Goal: Task Accomplishment & Management: Complete application form

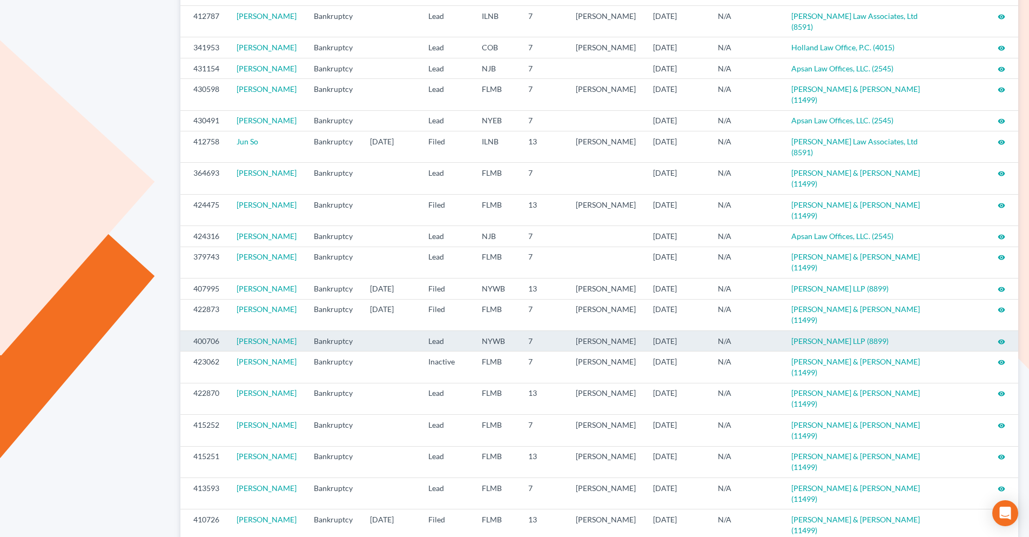
scroll to position [216, 0]
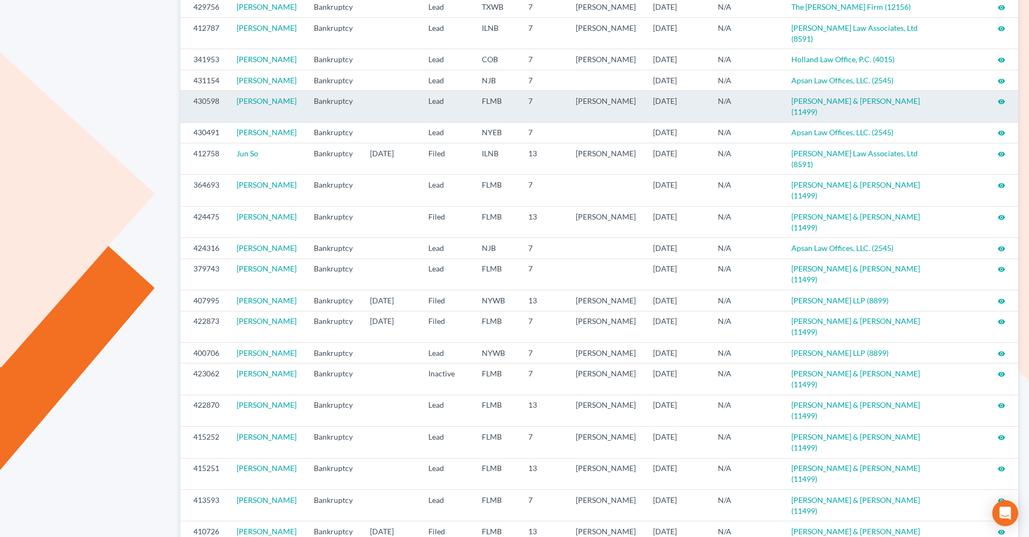
click at [1002, 105] on icon "visibility" at bounding box center [1002, 102] width 8 height 8
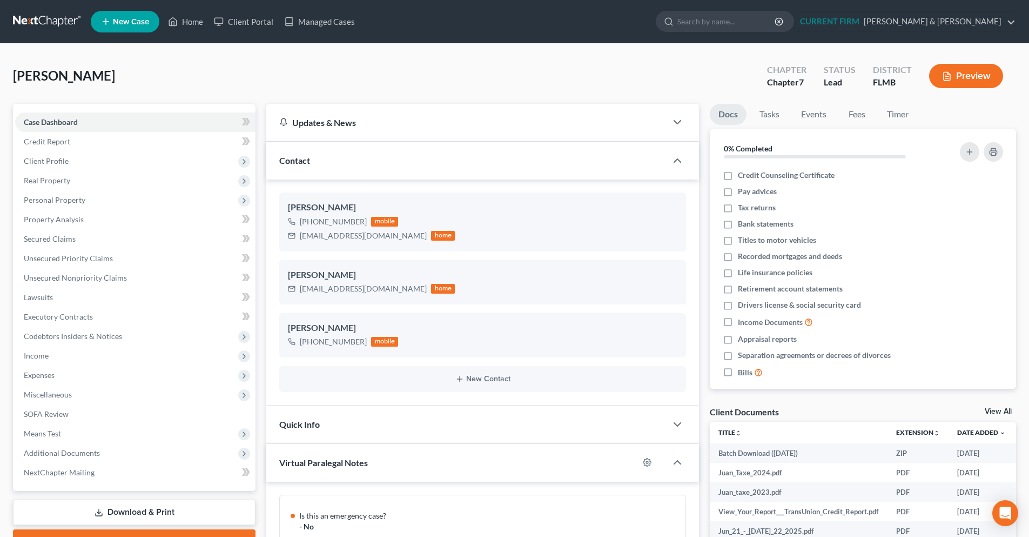
scroll to position [507, 0]
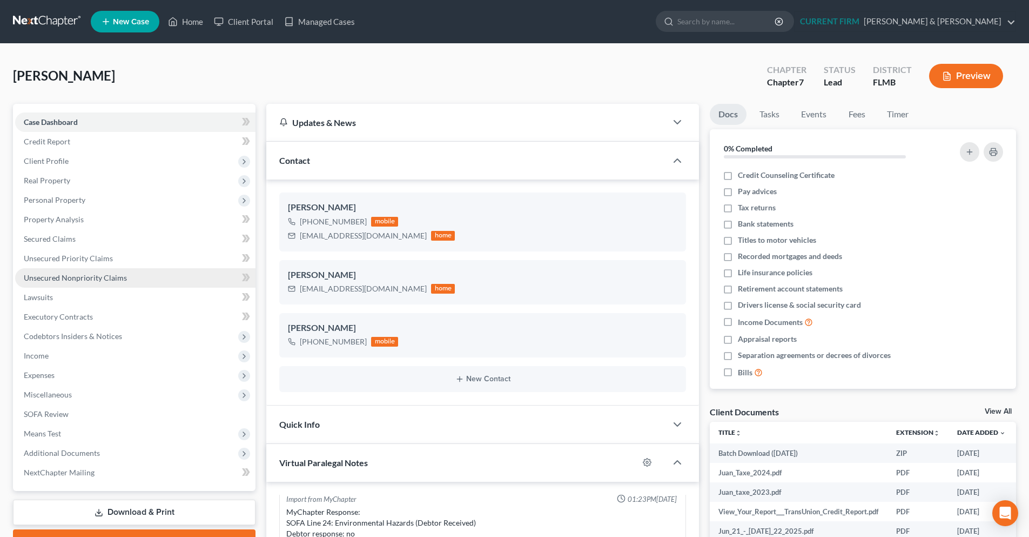
click at [69, 277] on span "Unsecured Nonpriority Claims" at bounding box center [75, 277] width 103 height 9
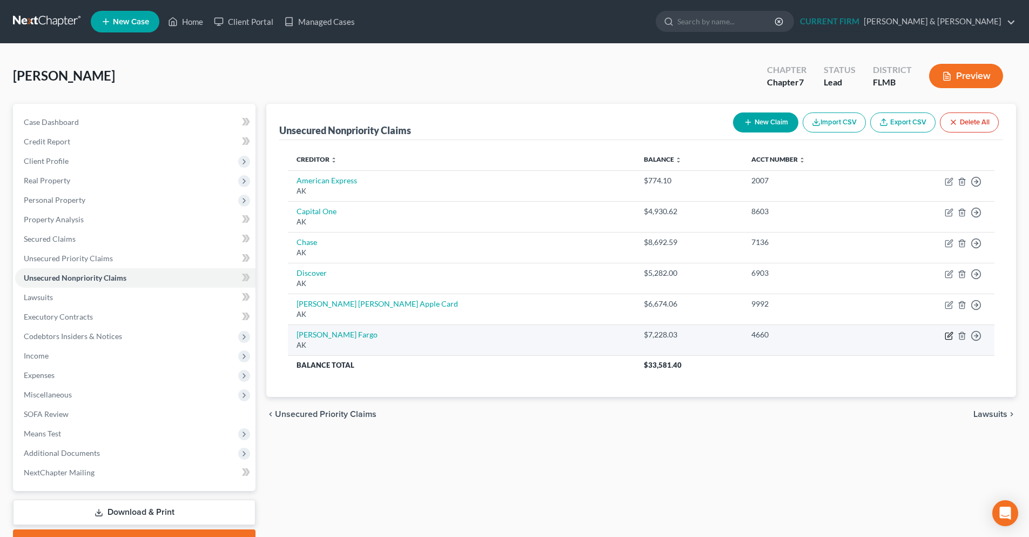
click at [952, 338] on icon "button" at bounding box center [948, 335] width 6 height 6
select select "1"
select select "2"
select select "0"
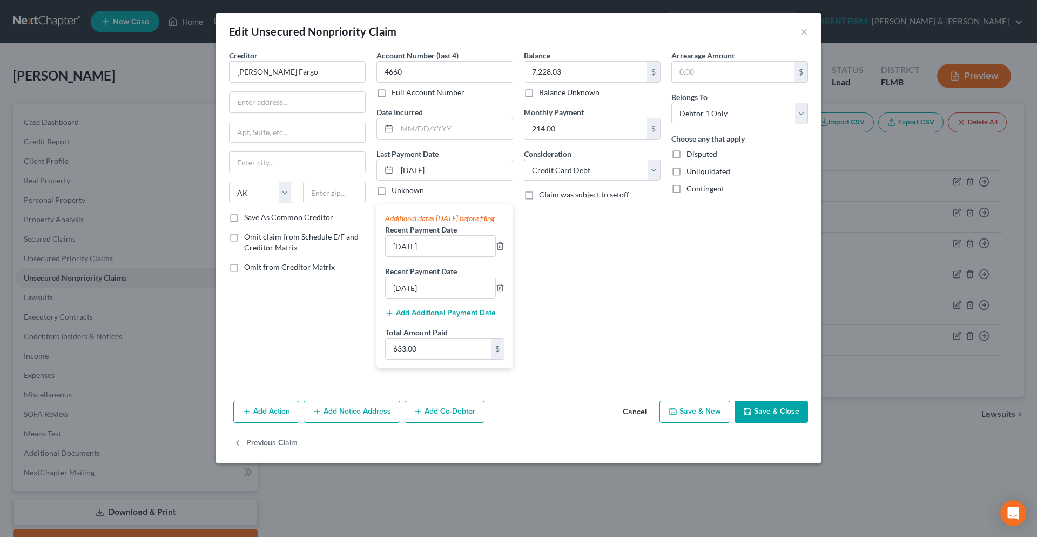
click at [793, 423] on button "Save & Close" at bounding box center [771, 411] width 73 height 23
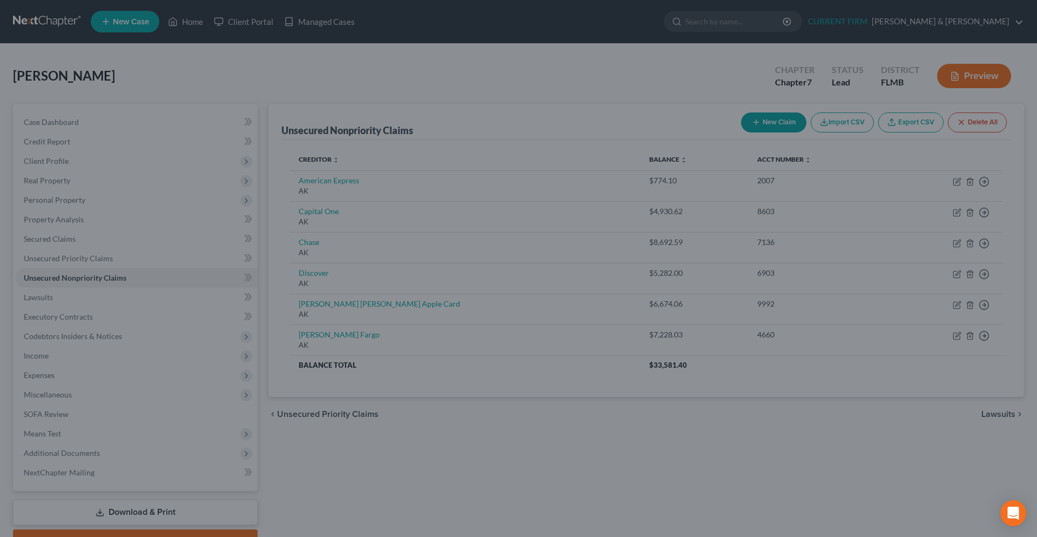
type input "0"
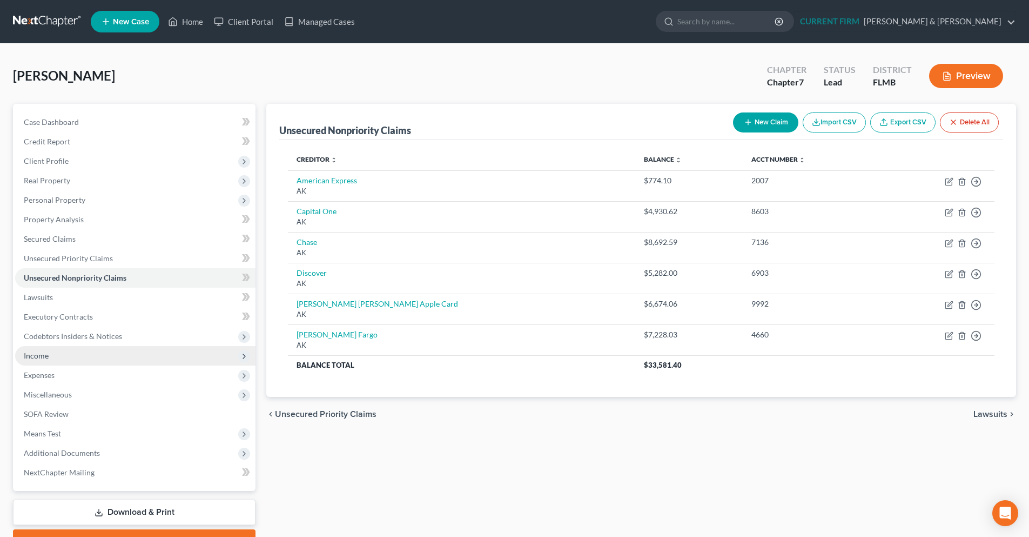
click at [88, 354] on span "Income" at bounding box center [135, 355] width 240 height 19
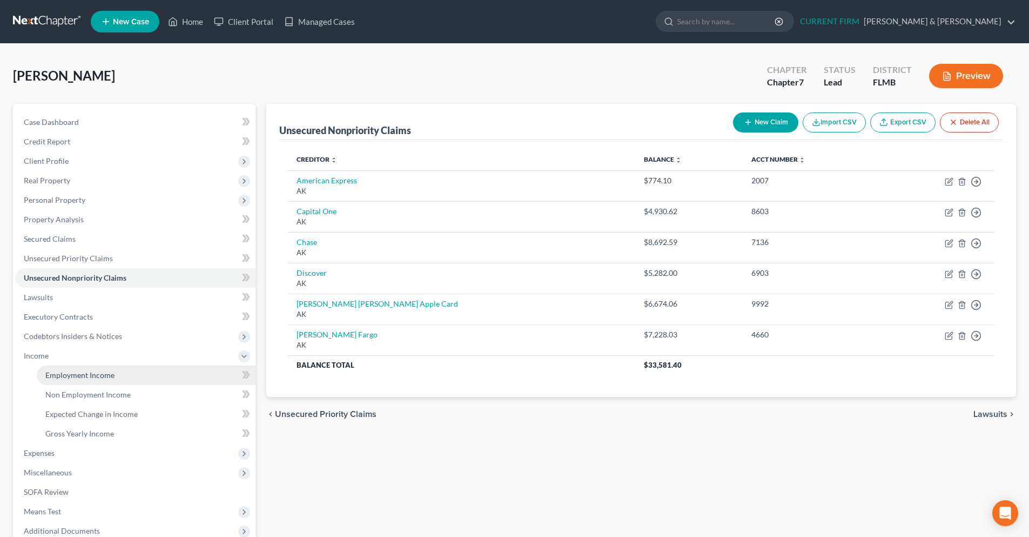
click at [124, 374] on link "Employment Income" at bounding box center [146, 374] width 219 height 19
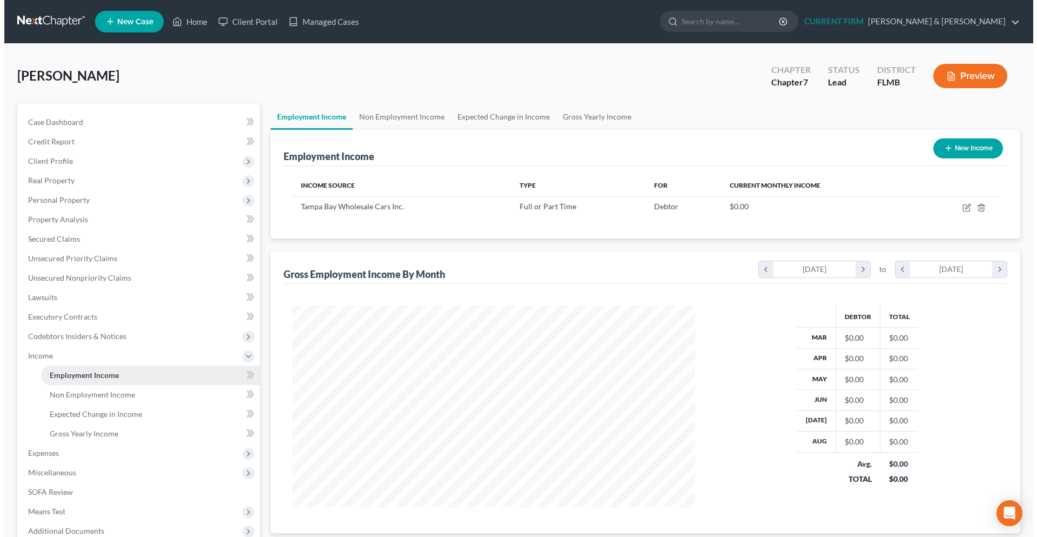
scroll to position [202, 425]
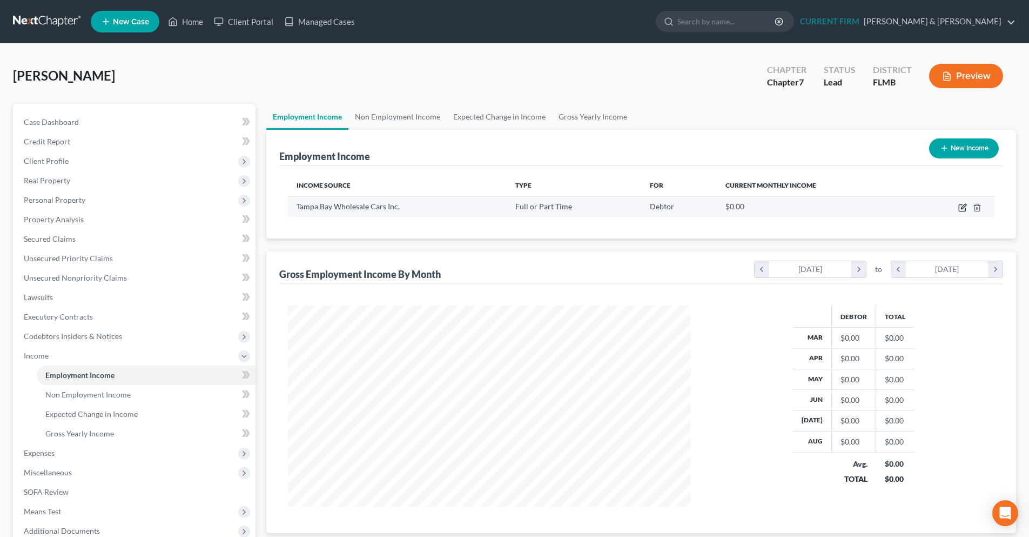
click at [964, 210] on icon "button" at bounding box center [962, 207] width 9 height 9
select select "0"
select select "9"
select select "1"
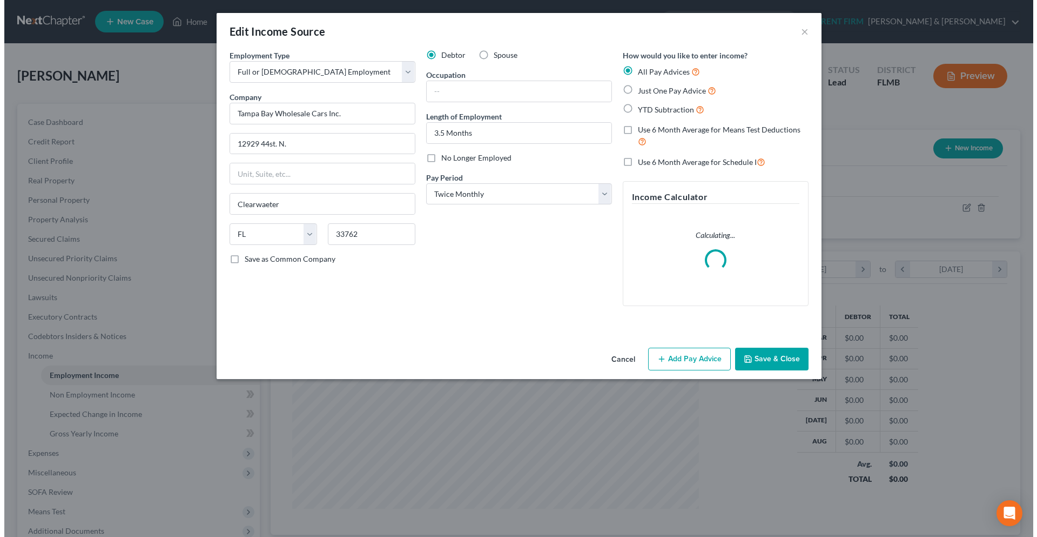
scroll to position [203, 428]
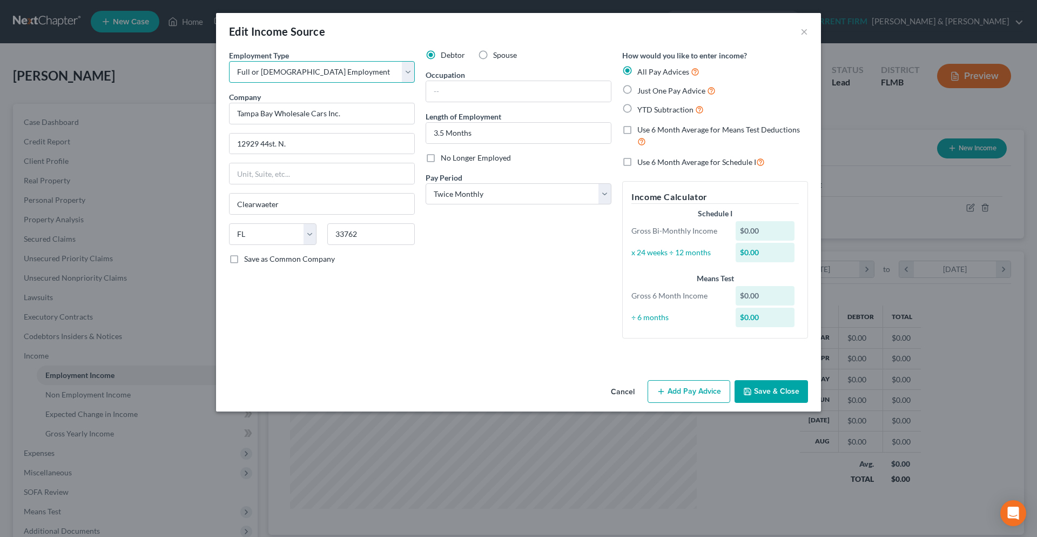
click at [409, 65] on select "Select Full or [DEMOGRAPHIC_DATA] Employment Self Employment" at bounding box center [322, 72] width 186 height 22
click at [706, 391] on button "Add Pay Advice" at bounding box center [689, 391] width 83 height 23
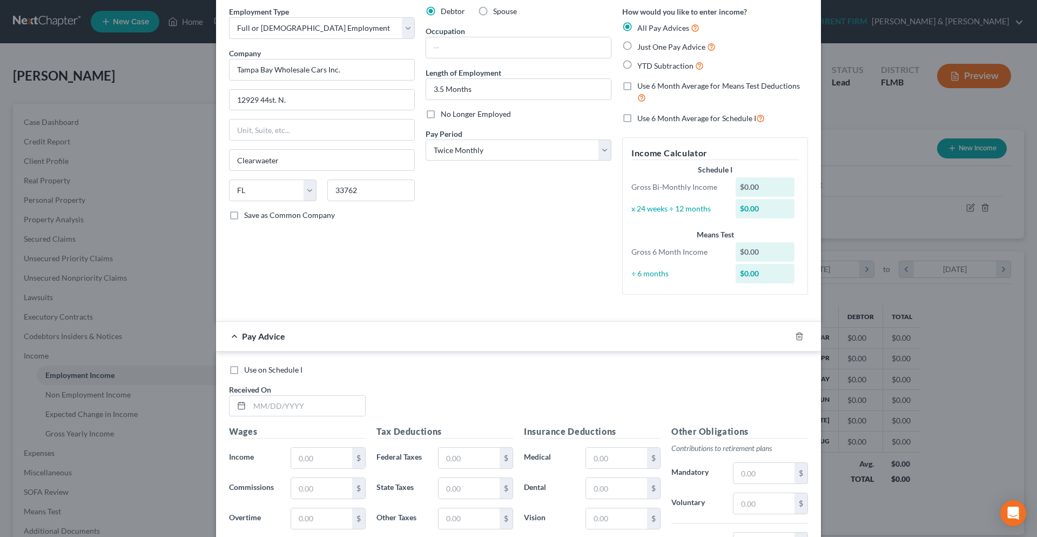
scroll to position [108, 0]
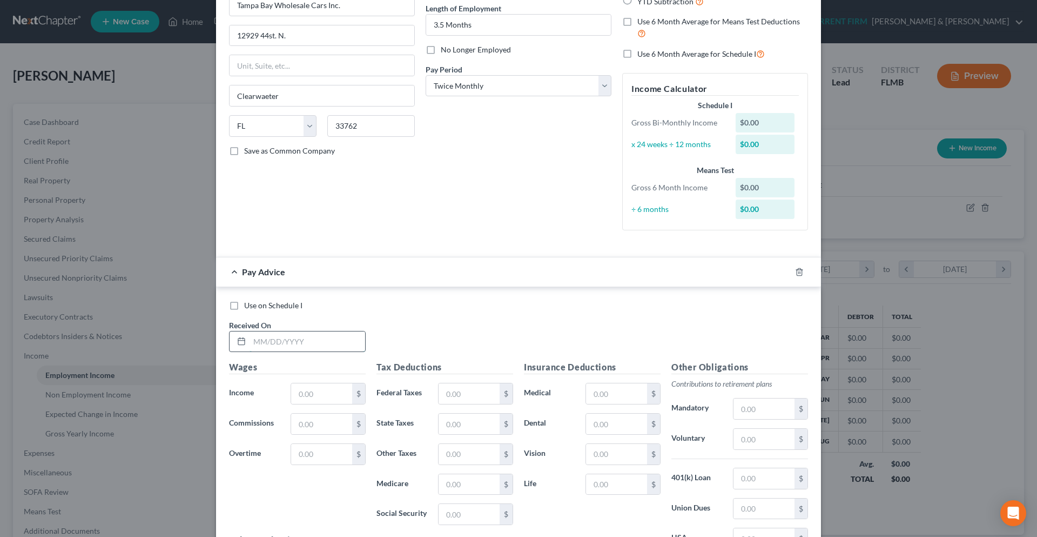
click at [264, 347] on input "text" at bounding box center [308, 341] width 116 height 21
type input "0"
type input "[DATE]"
click at [318, 388] on input "text" at bounding box center [321, 393] width 61 height 21
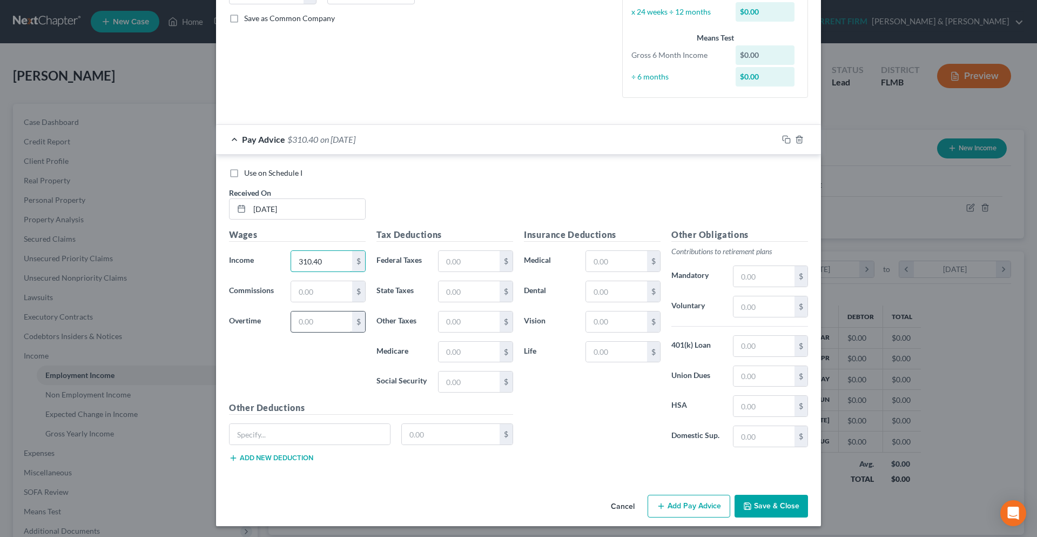
scroll to position [243, 0]
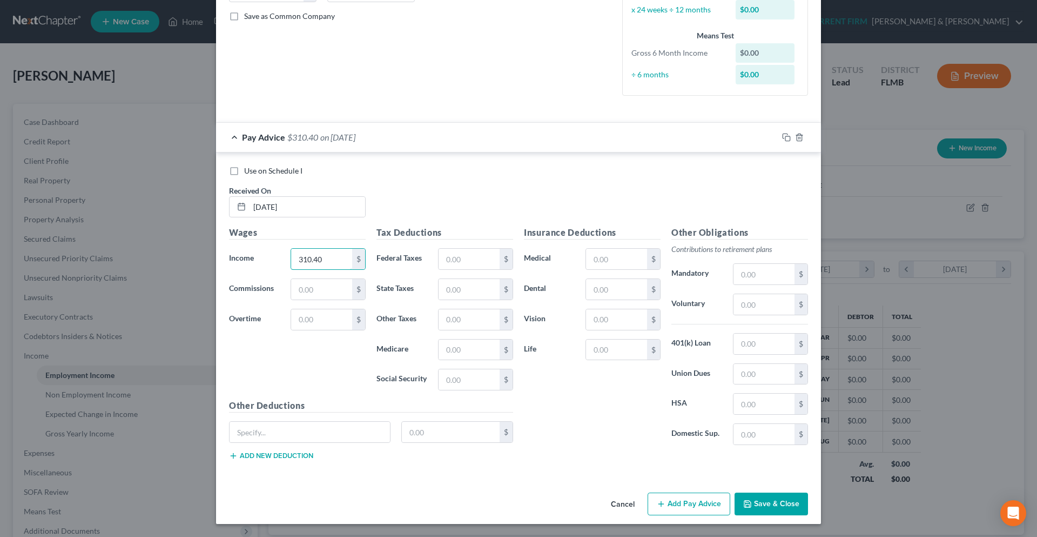
type input "310.40"
click at [660, 495] on button "Add Pay Advice" at bounding box center [689, 503] width 83 height 23
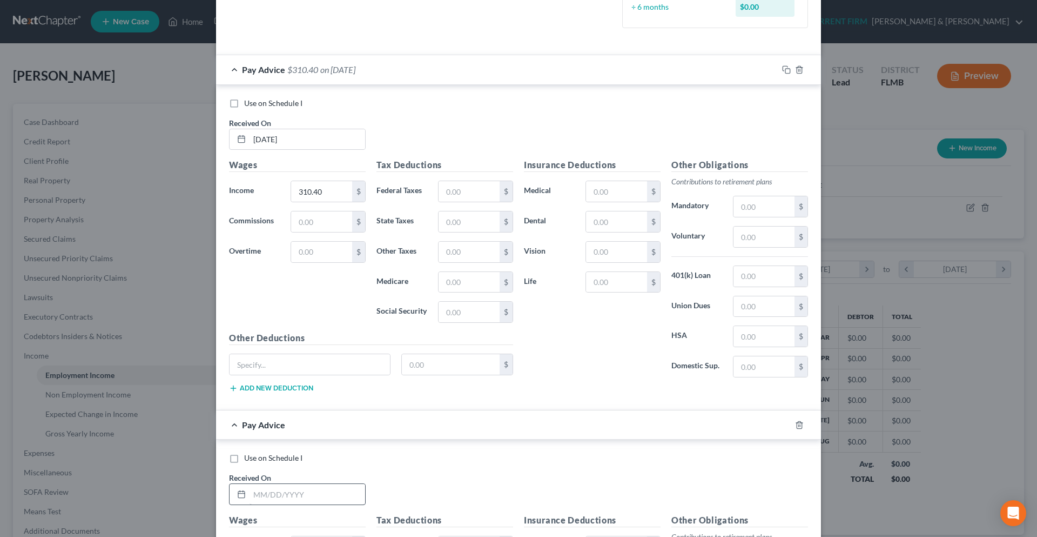
scroll to position [351, 0]
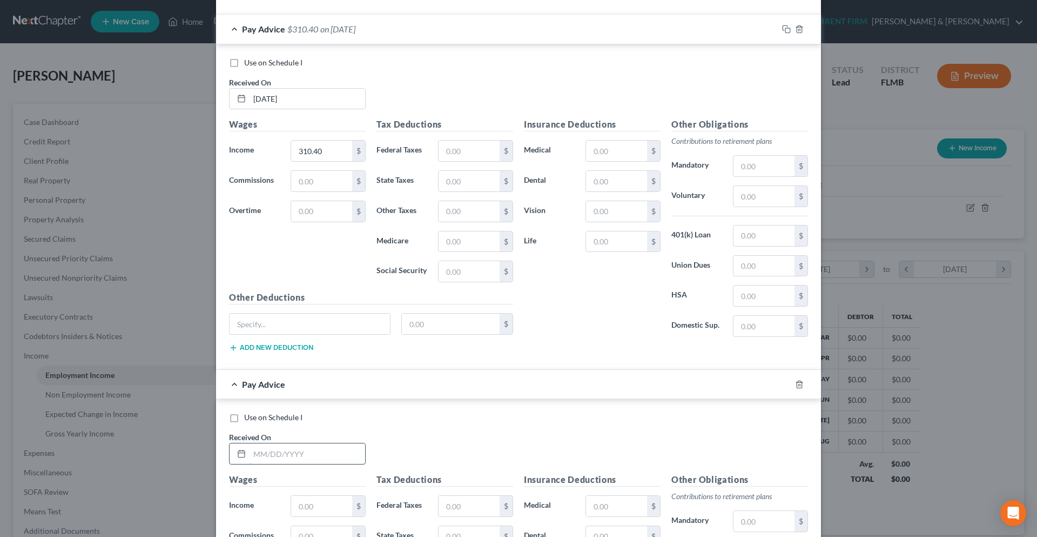
click at [280, 450] on input "text" at bounding box center [308, 453] width 116 height 21
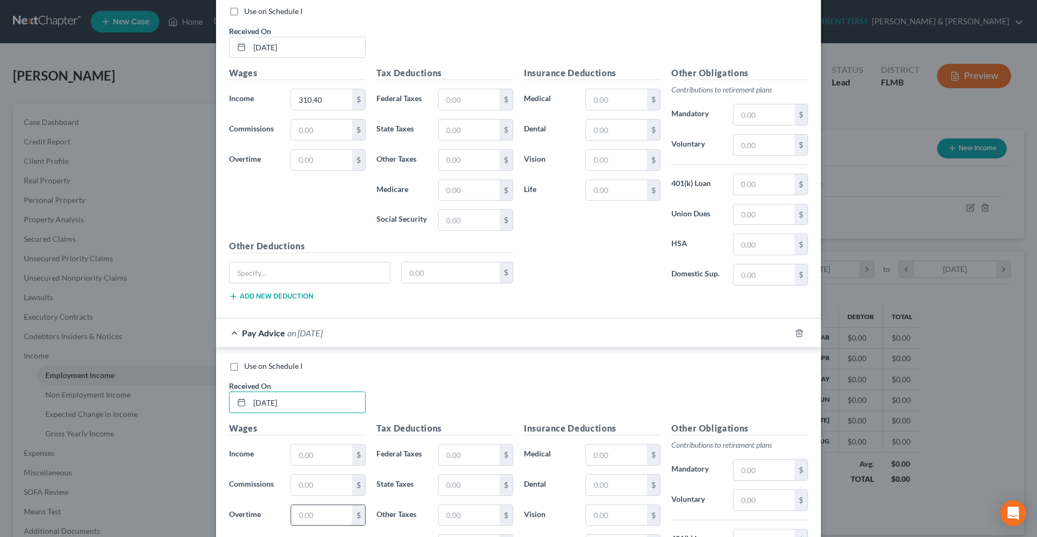
scroll to position [459, 0]
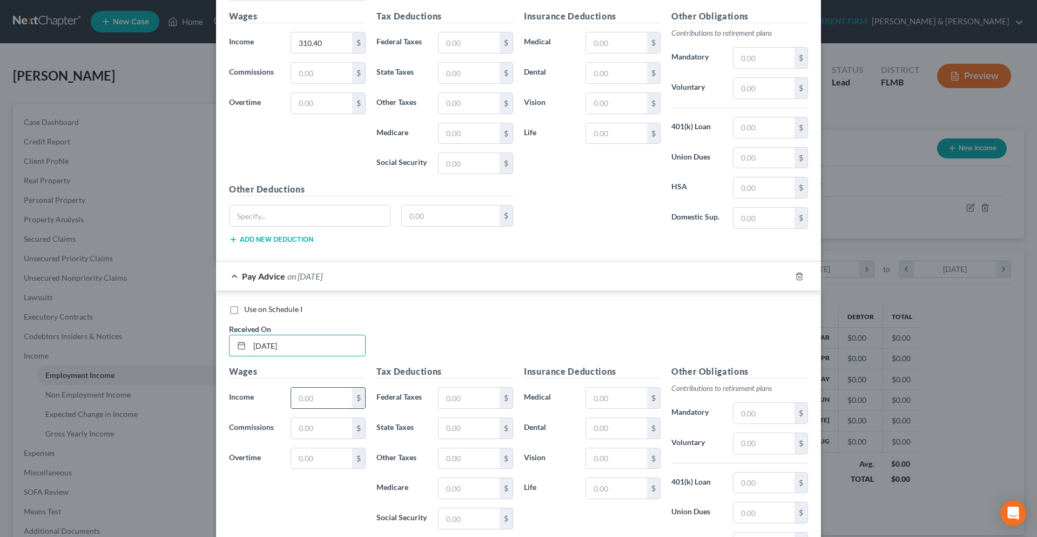
type input "[DATE]"
click at [304, 397] on input "text" at bounding box center [321, 397] width 61 height 21
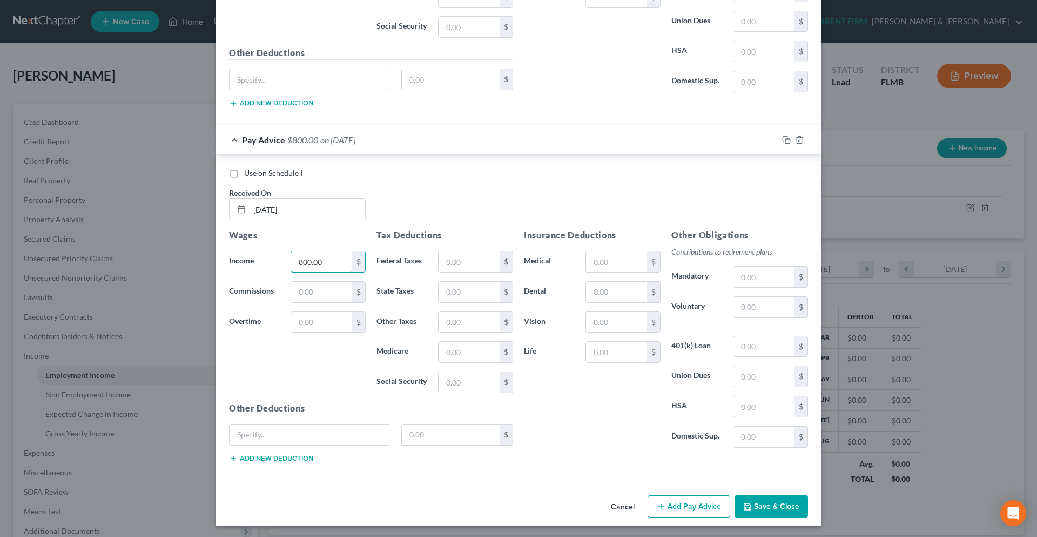
scroll to position [597, 0]
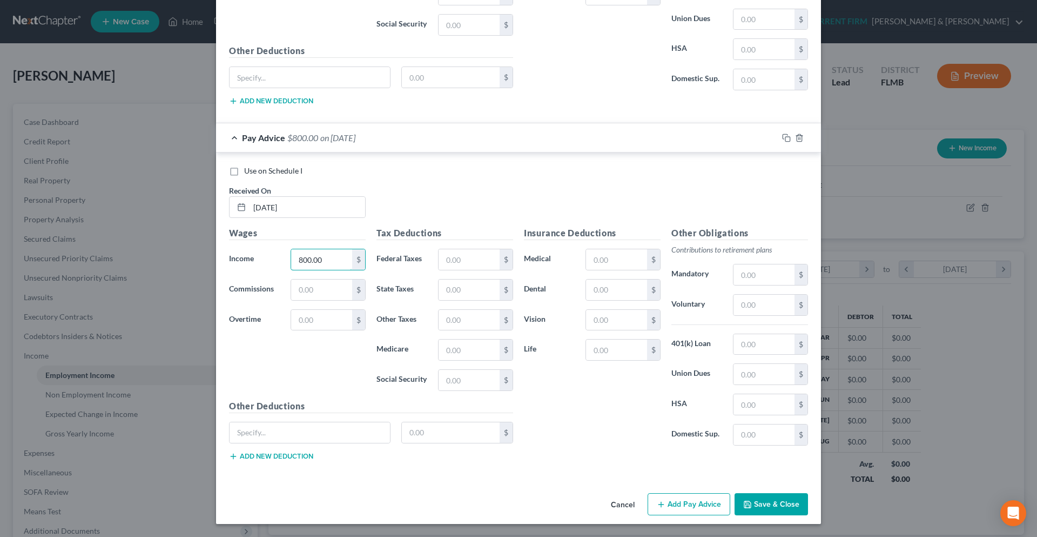
type input "800.00"
click at [669, 503] on button "Add Pay Advice" at bounding box center [689, 504] width 83 height 23
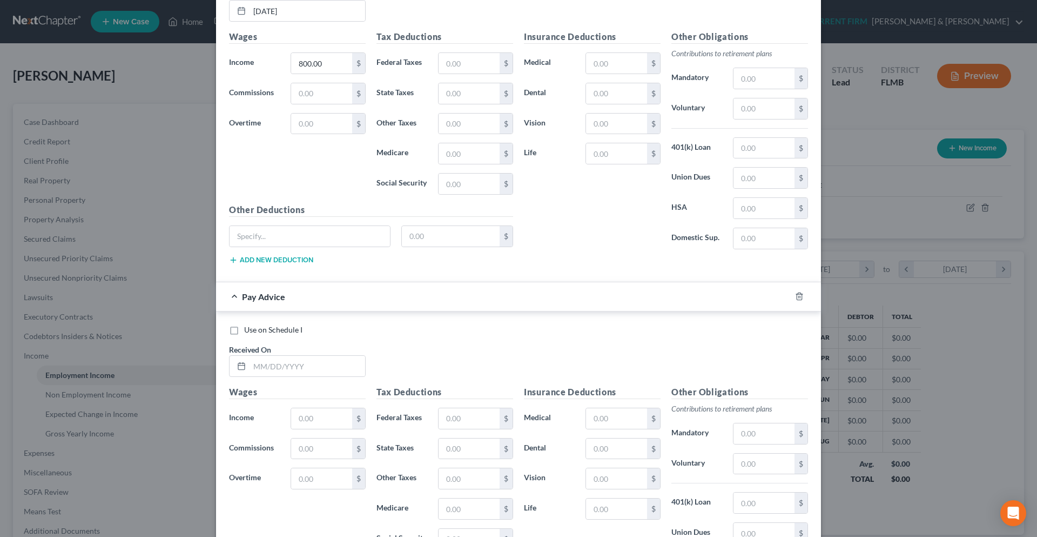
scroll to position [813, 0]
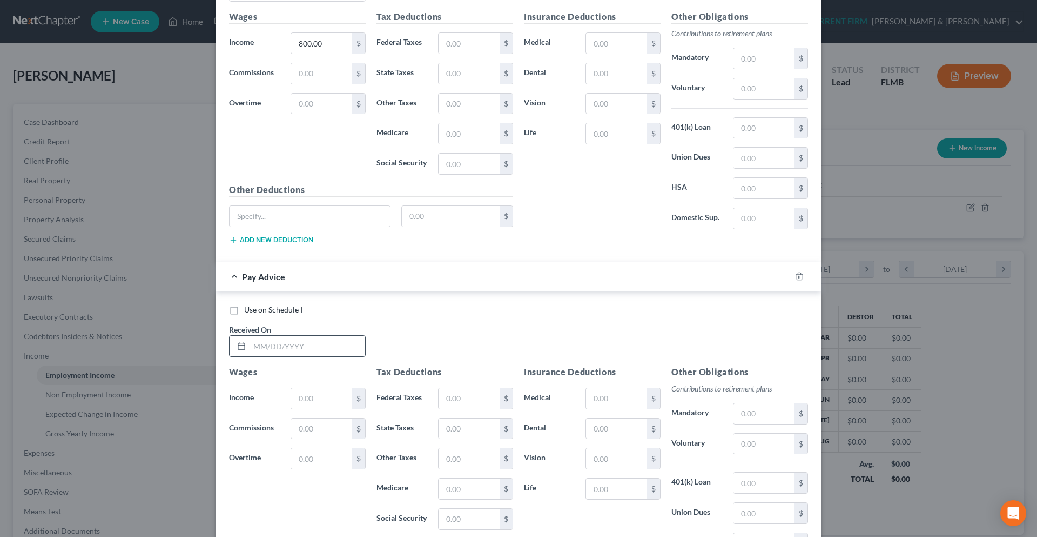
click at [283, 350] on input "text" at bounding box center [308, 346] width 116 height 21
type input "[DATE]"
click at [310, 402] on input "text" at bounding box center [321, 398] width 61 height 21
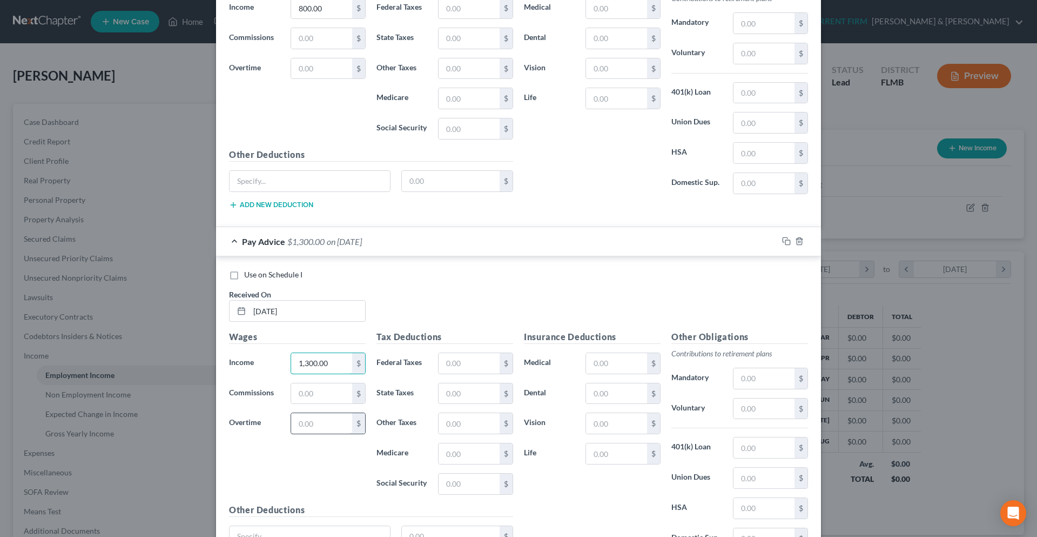
scroll to position [867, 0]
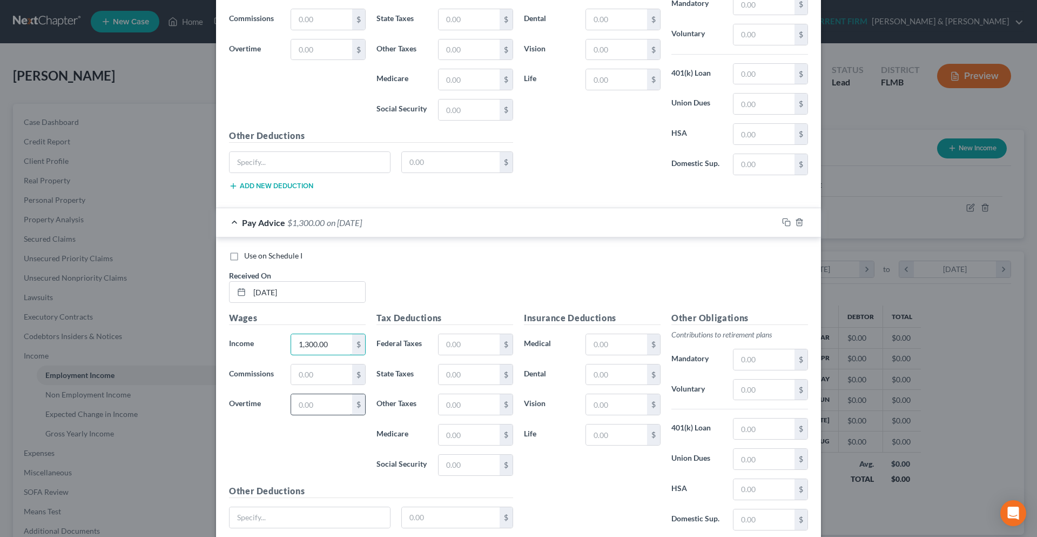
type input "1,300.00"
click at [321, 399] on input "text" at bounding box center [321, 404] width 61 height 21
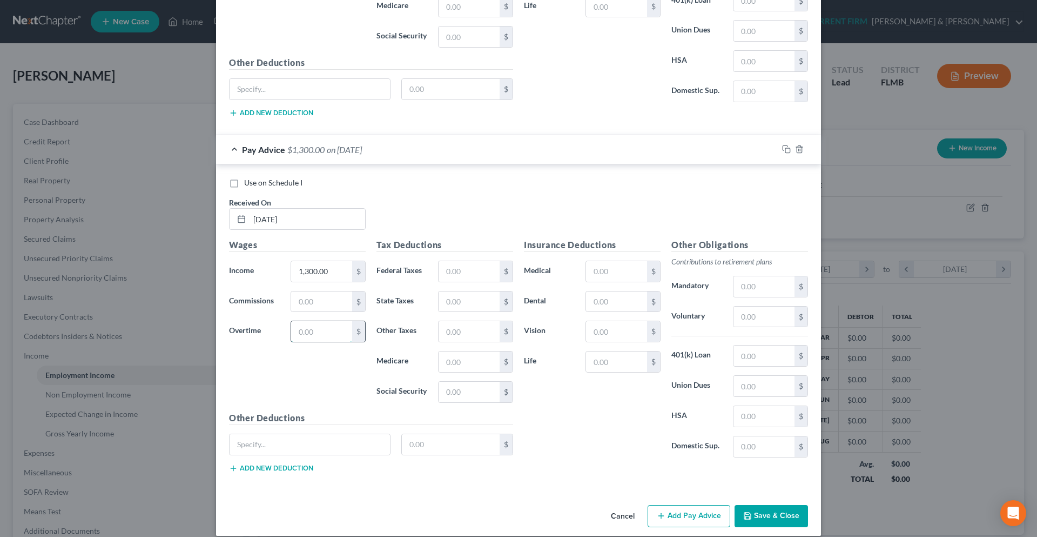
scroll to position [952, 0]
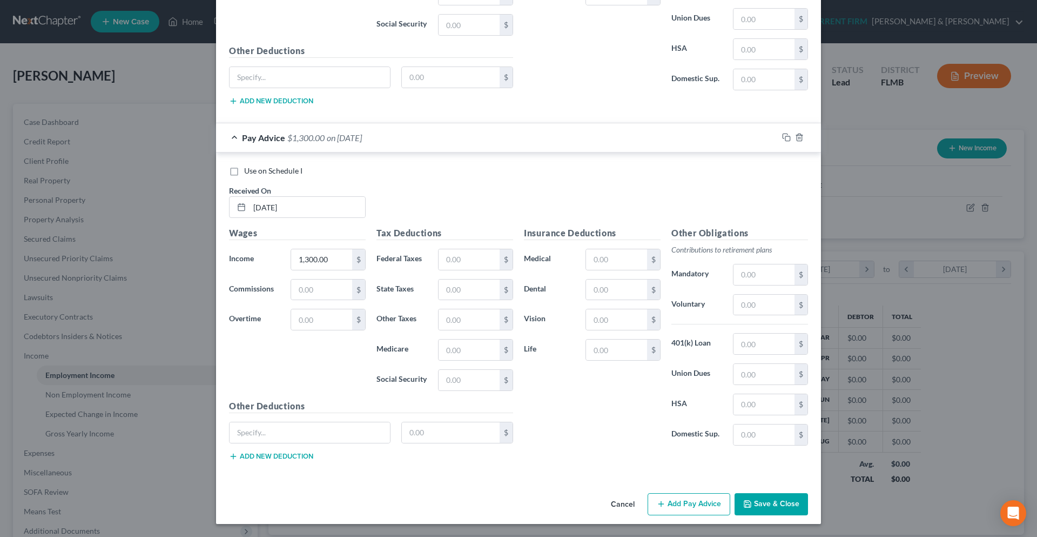
click at [687, 504] on button "Add Pay Advice" at bounding box center [689, 504] width 83 height 23
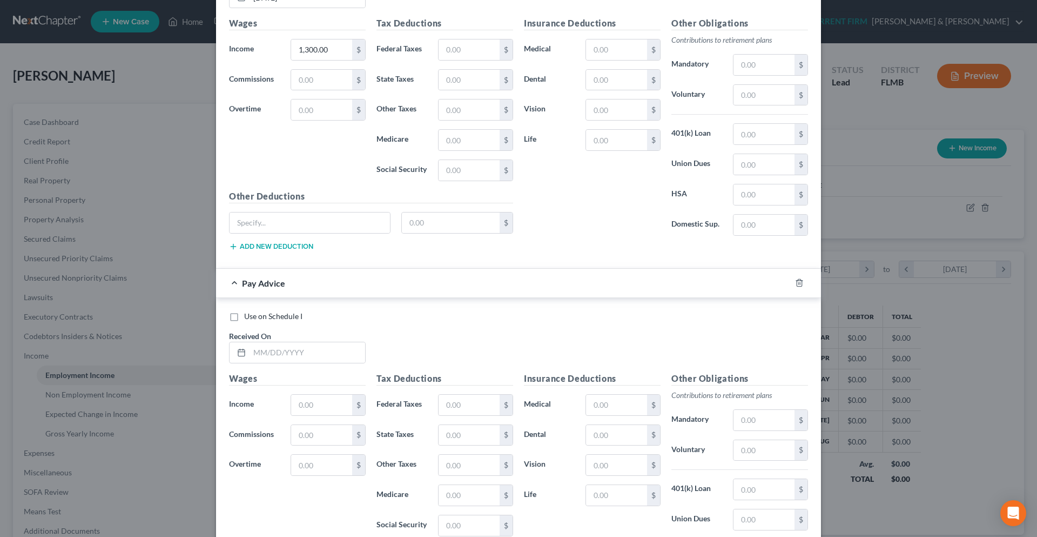
scroll to position [1168, 0]
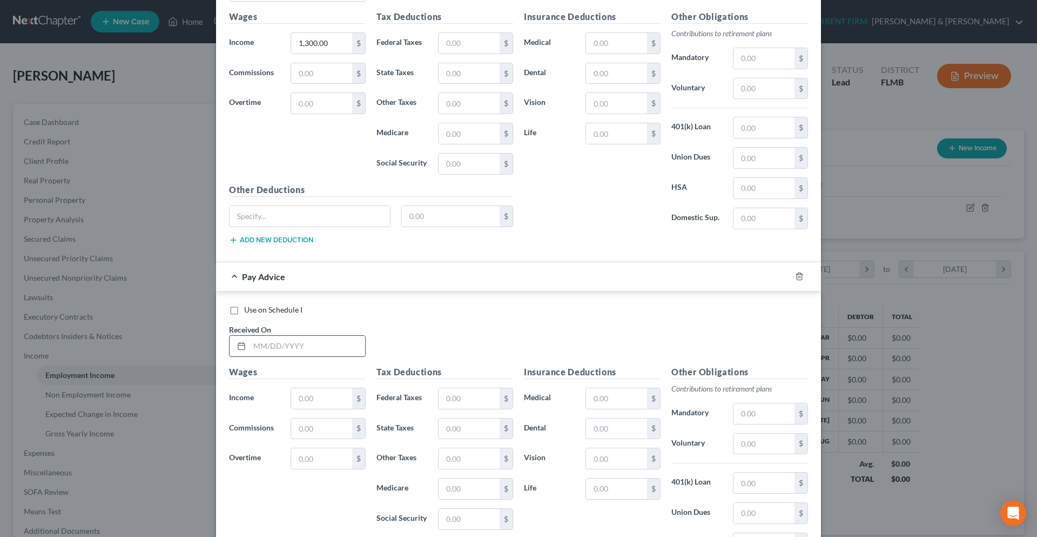
click at [265, 351] on input "text" at bounding box center [308, 346] width 116 height 21
click at [291, 350] on input "07/28/" at bounding box center [308, 346] width 116 height 21
type input "[DATE]"
click at [314, 403] on input "text" at bounding box center [321, 398] width 61 height 21
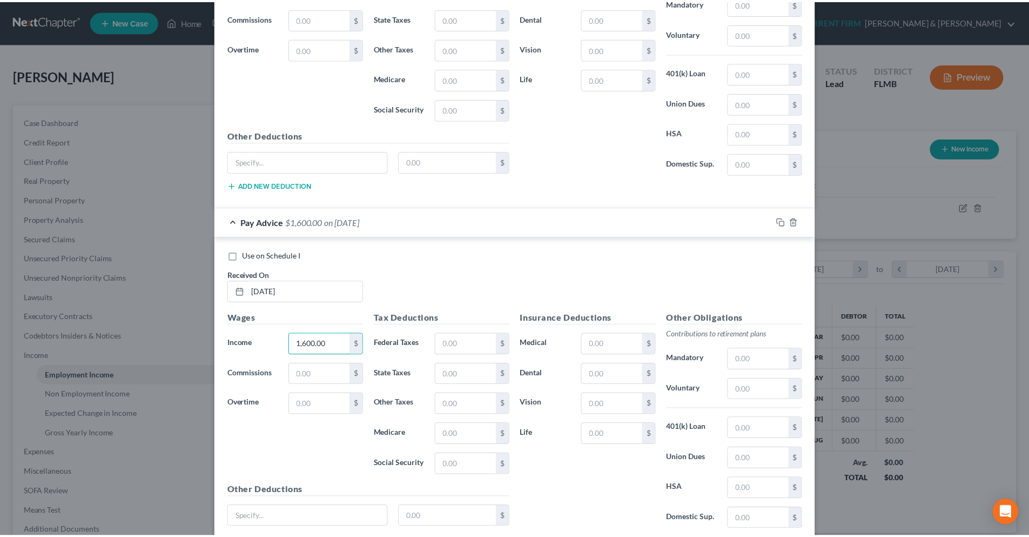
scroll to position [1307, 0]
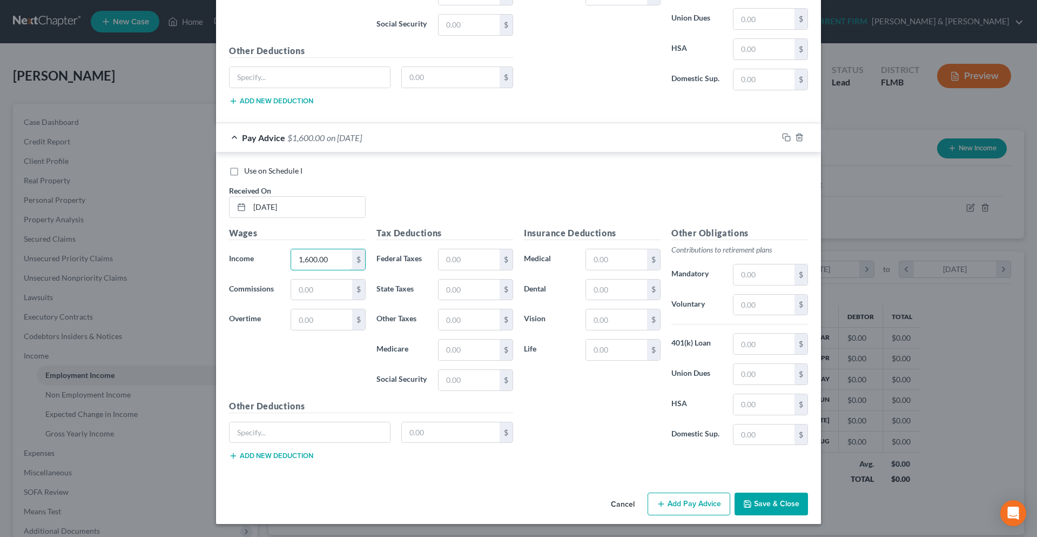
type input "1,600.00"
click at [761, 506] on button "Save & Close" at bounding box center [771, 503] width 73 height 23
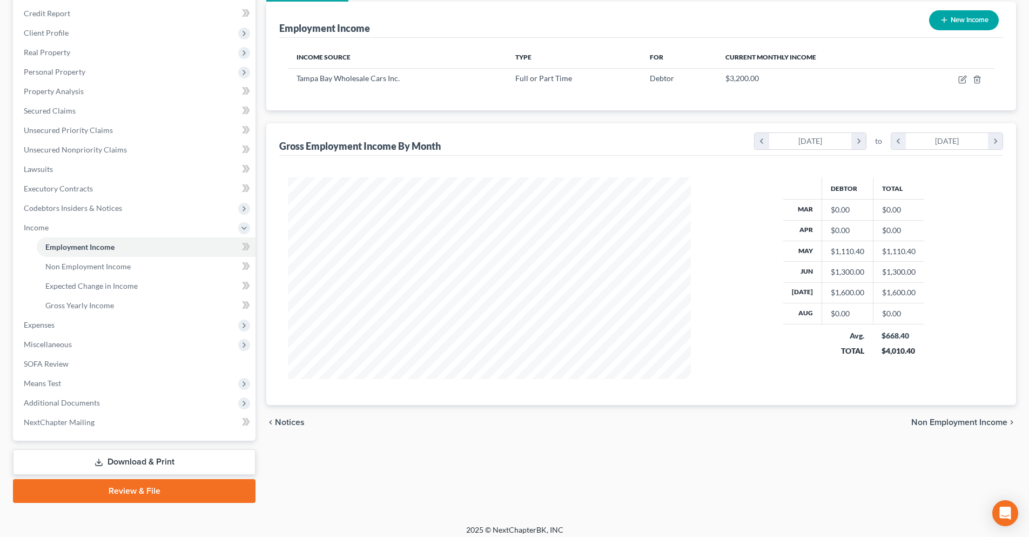
scroll to position [135, 0]
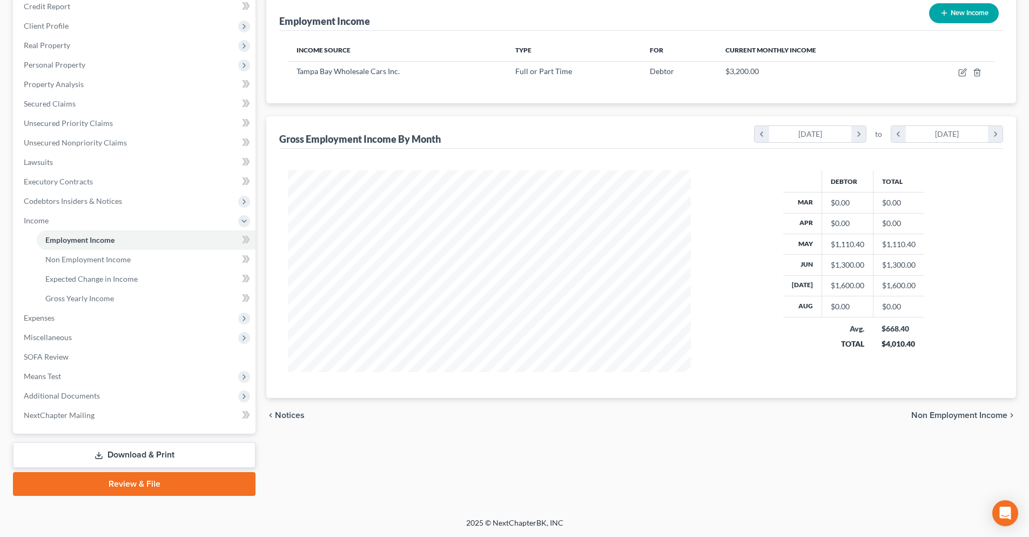
click at [991, 418] on span "Non Employment Income" at bounding box center [959, 415] width 96 height 9
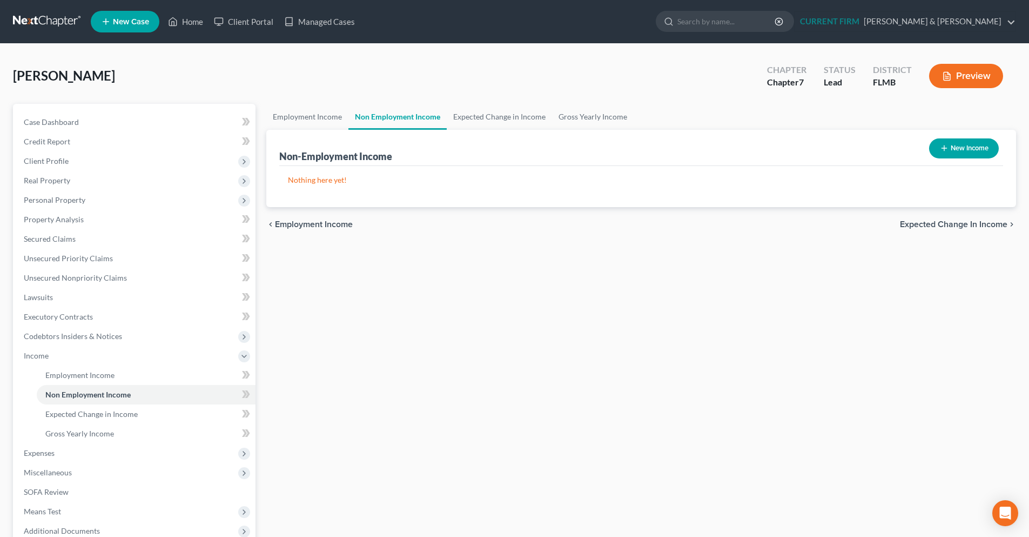
click at [942, 227] on span "Expected Change in Income" at bounding box center [954, 224] width 108 height 9
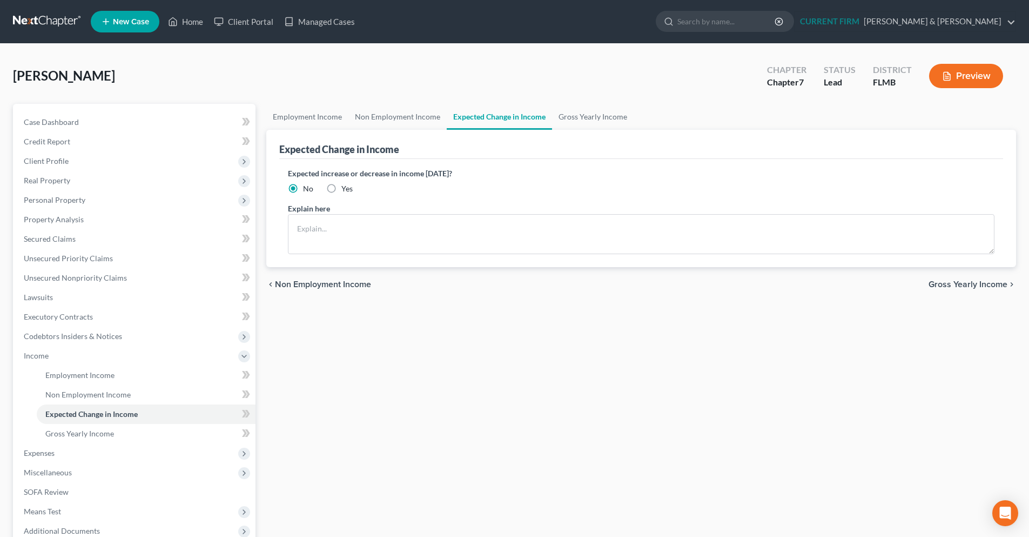
click at [1000, 284] on span "Gross Yearly Income" at bounding box center [968, 284] width 79 height 9
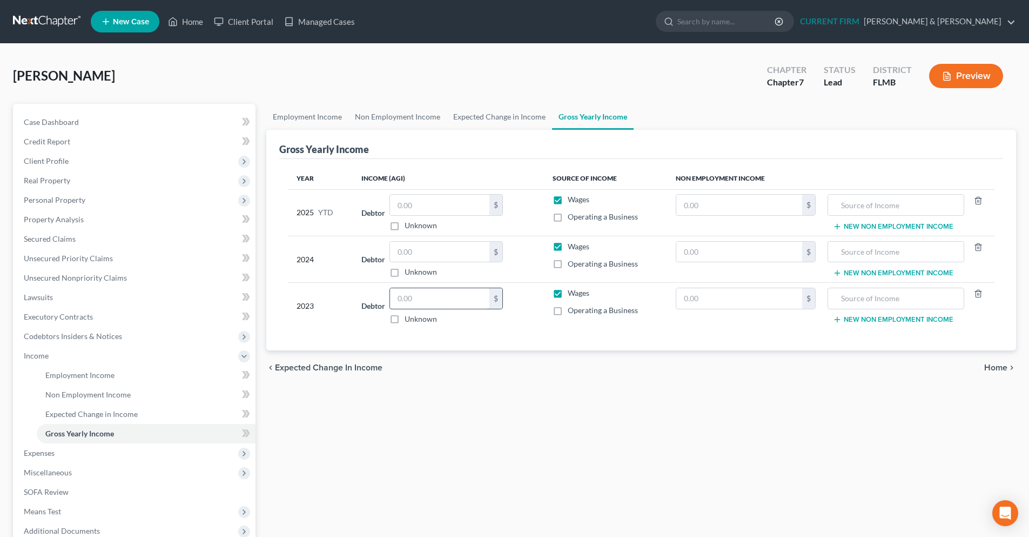
click at [453, 308] on input "text" at bounding box center [439, 298] width 99 height 21
type input "7,347.00"
click at [449, 259] on input "text" at bounding box center [439, 252] width 99 height 21
type input "2,722.00"
click at [346, 363] on span "Expected Change in Income" at bounding box center [329, 367] width 108 height 9
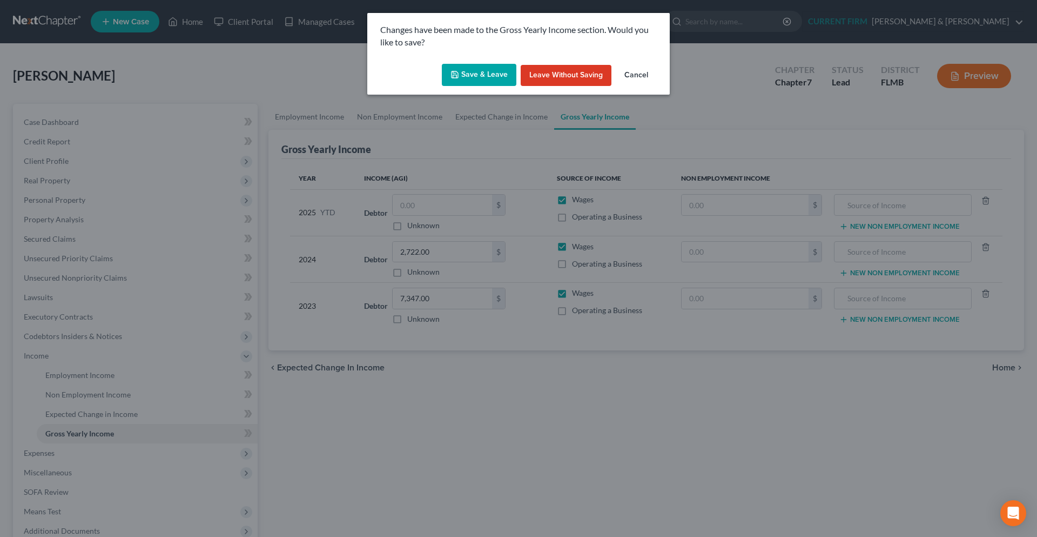
click at [459, 76] on icon "button" at bounding box center [455, 74] width 9 height 9
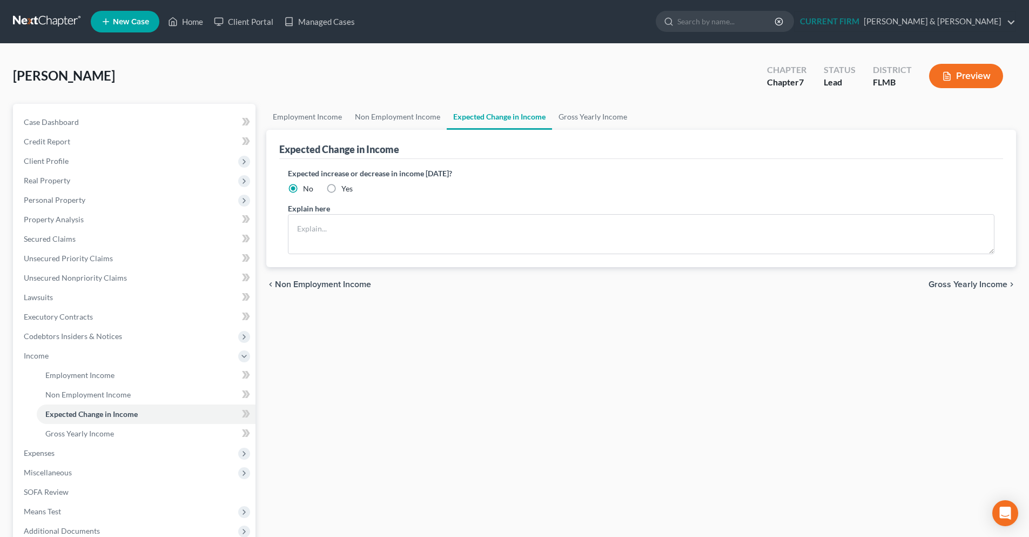
click at [309, 290] on div "chevron_left Non Employment Income Gross Yearly Income chevron_right" at bounding box center [641, 284] width 750 height 35
click at [309, 286] on span "Non Employment Income" at bounding box center [323, 284] width 96 height 9
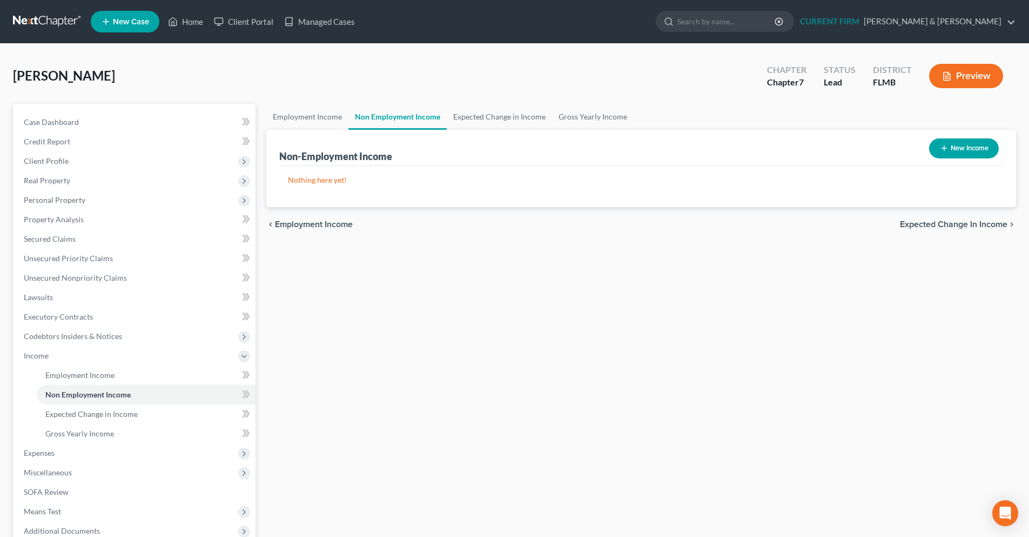
click at [309, 224] on span "Employment Income" at bounding box center [314, 224] width 78 height 9
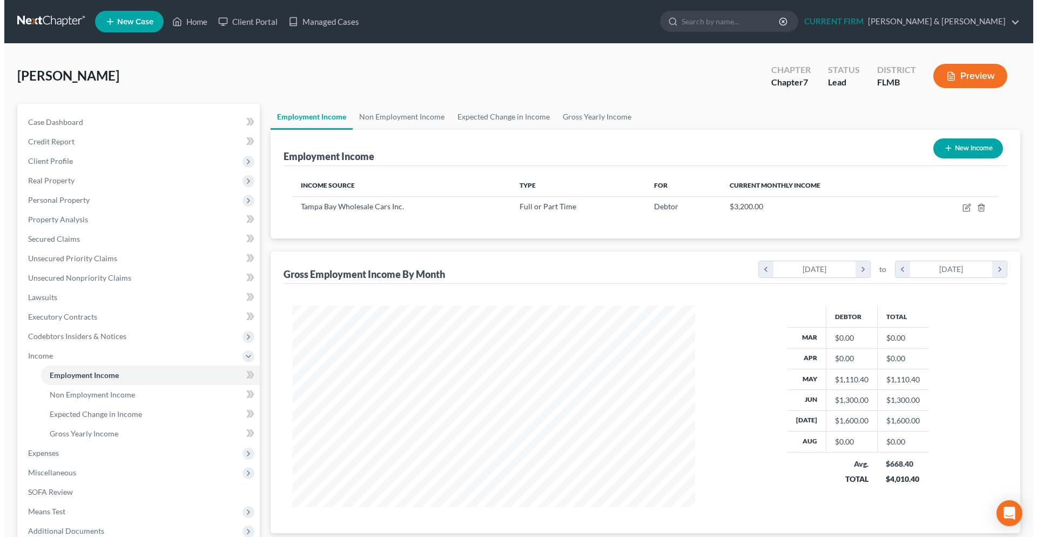
scroll to position [202, 425]
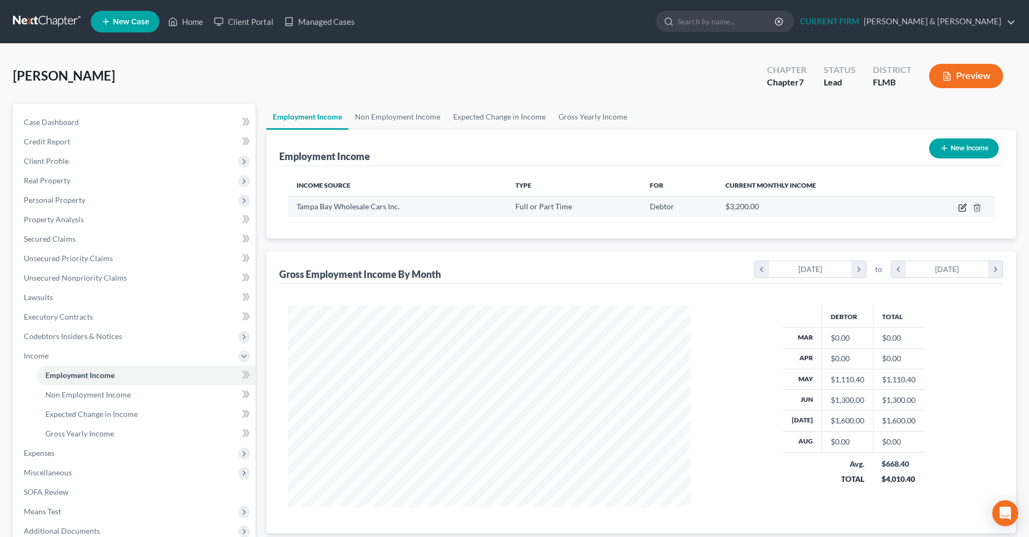
click at [960, 207] on icon "button" at bounding box center [962, 207] width 9 height 9
select select "0"
select select "9"
select select "1"
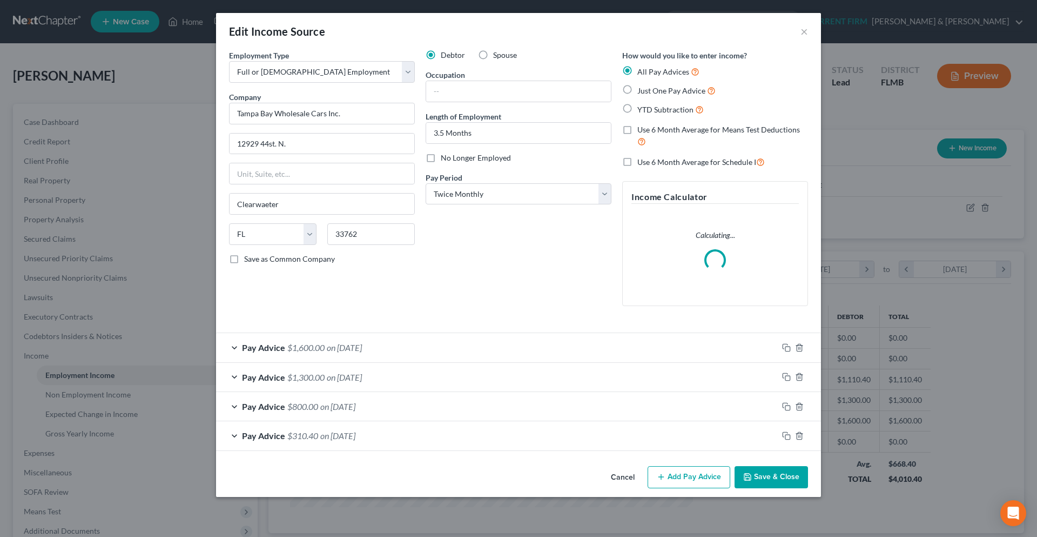
scroll to position [203, 428]
click at [687, 478] on button "Add Pay Advice" at bounding box center [689, 477] width 83 height 23
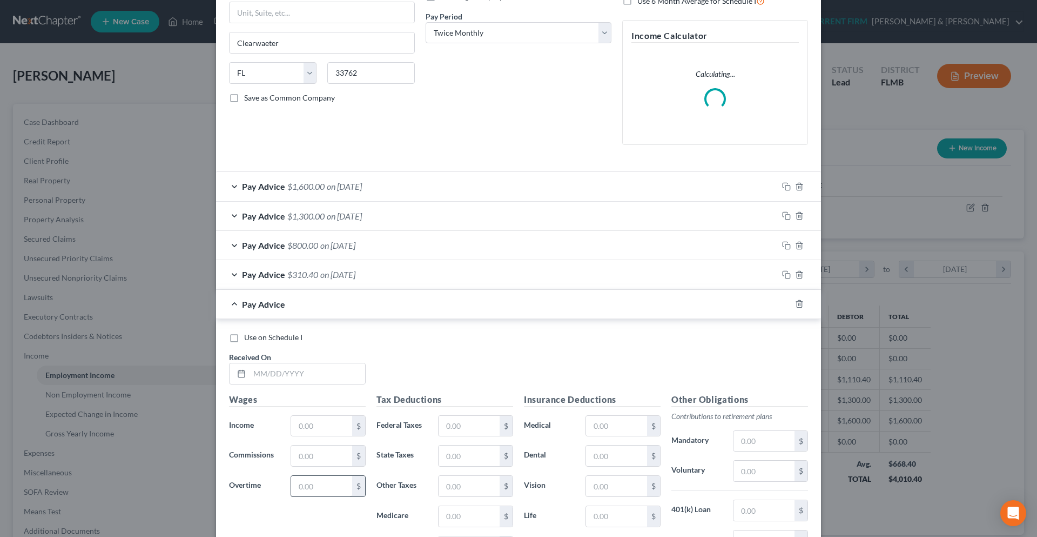
scroll to position [162, 0]
click at [265, 375] on input "text" at bounding box center [308, 372] width 116 height 21
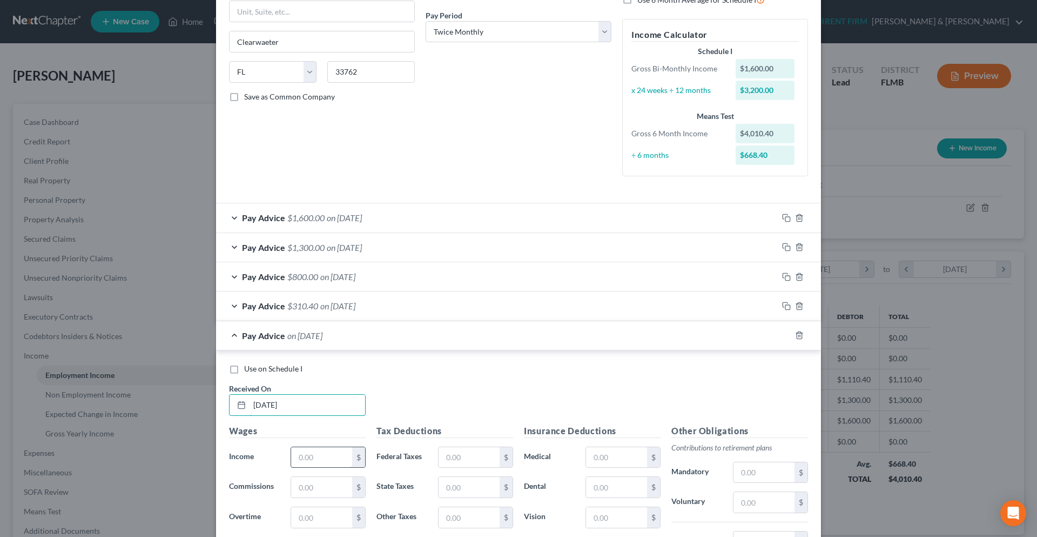
type input "[DATE]"
click at [303, 453] on input "text" at bounding box center [321, 457] width 61 height 21
type input "2,000.00"
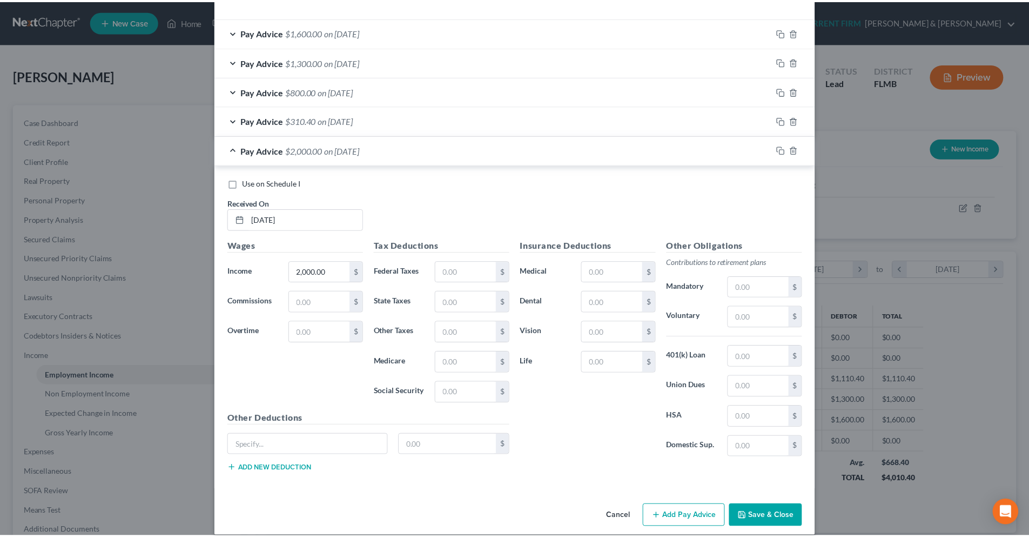
scroll to position [360, 0]
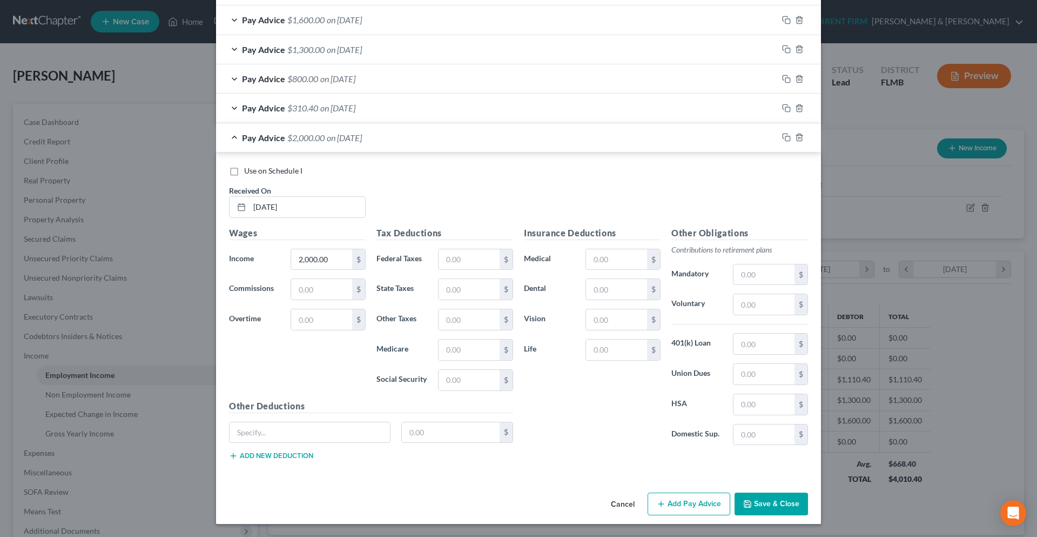
click at [761, 507] on button "Save & Close" at bounding box center [771, 503] width 73 height 23
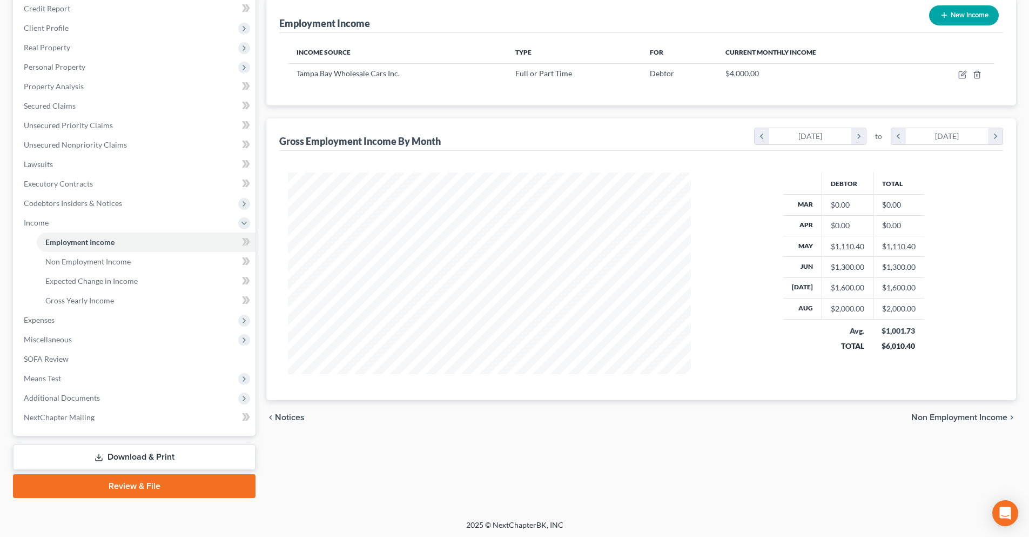
scroll to position [135, 0]
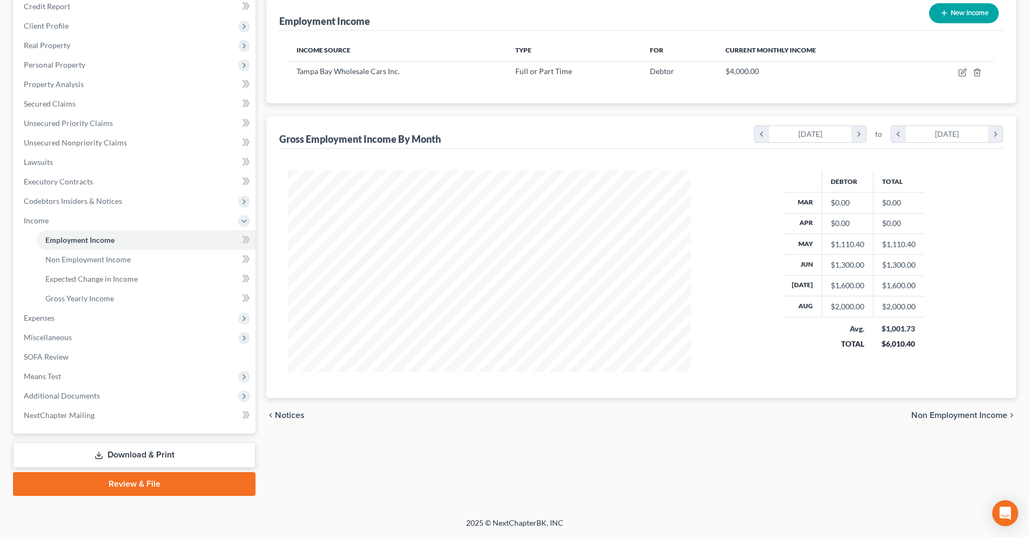
click at [930, 417] on span "Non Employment Income" at bounding box center [959, 415] width 96 height 9
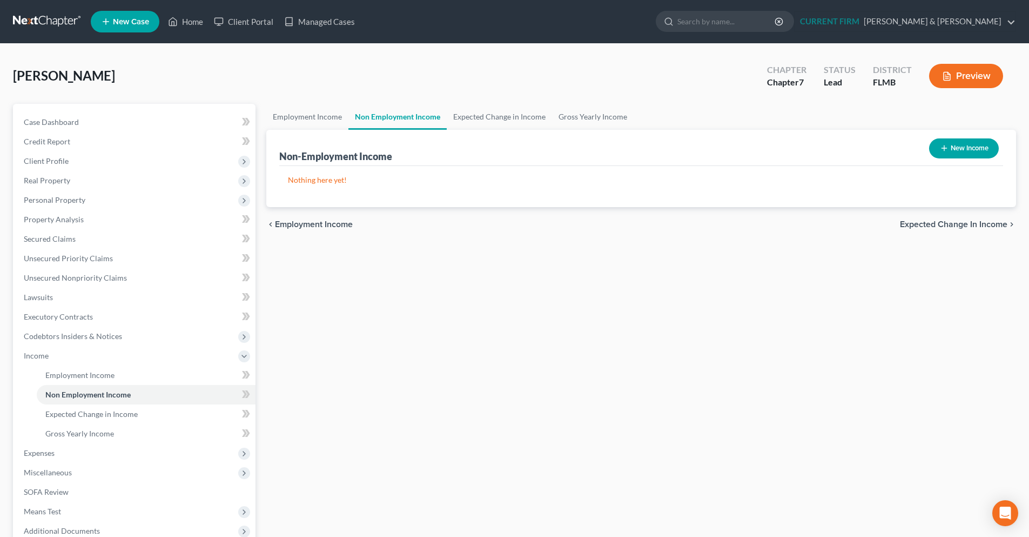
click at [916, 223] on span "Expected Change in Income" at bounding box center [954, 224] width 108 height 9
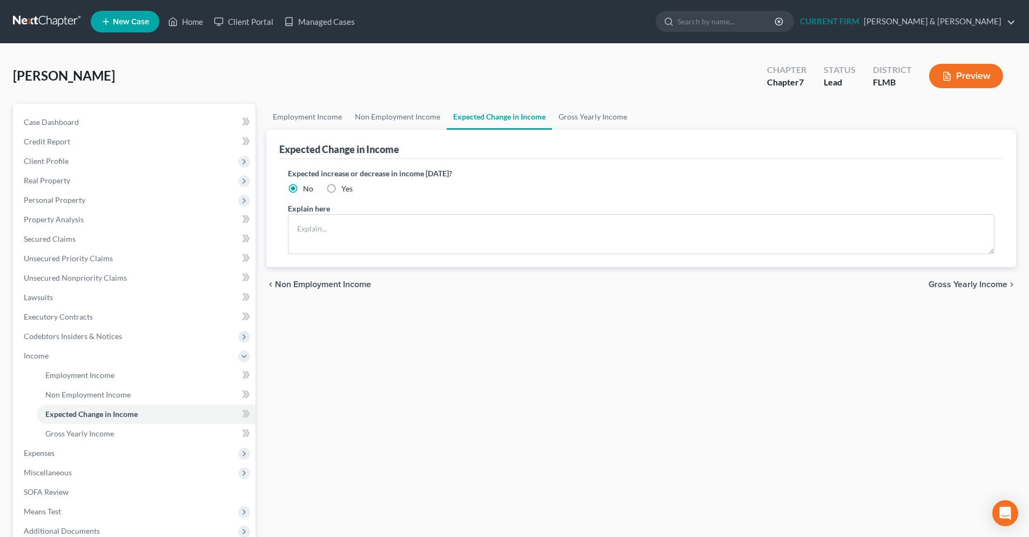
click at [939, 286] on span "Gross Yearly Income" at bounding box center [968, 284] width 79 height 9
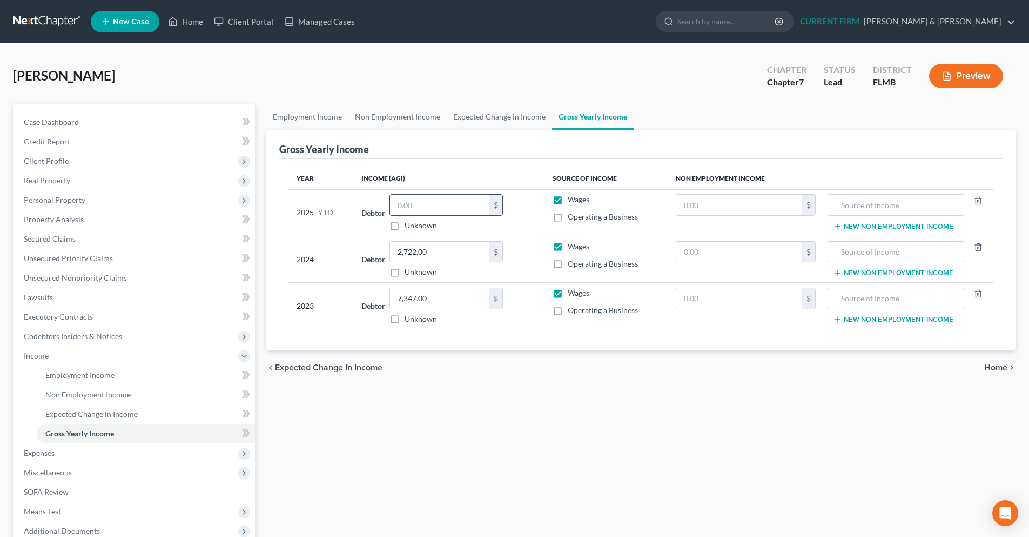
click at [439, 209] on input "text" at bounding box center [439, 205] width 99 height 21
type input "6,010.40"
drag, startPoint x: 640, startPoint y: 389, endPoint x: 670, endPoint y: 390, distance: 30.3
click at [643, 390] on div "Employment Income Non Employment Income Expected Change in Income Gross Yearly …" at bounding box center [641, 367] width 761 height 527
click at [1005, 367] on span "Home" at bounding box center [995, 367] width 23 height 9
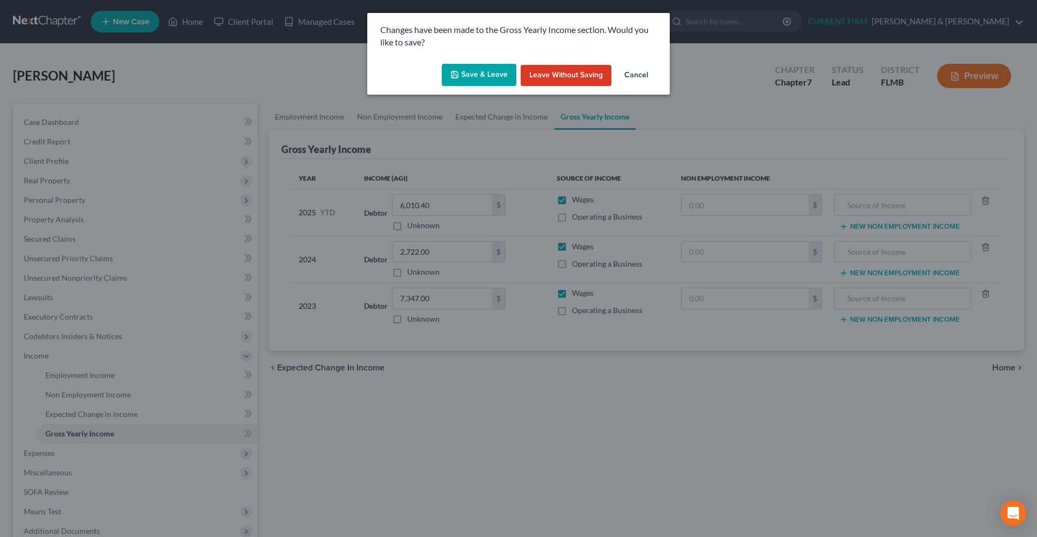
click at [486, 68] on button "Save & Leave" at bounding box center [479, 75] width 75 height 23
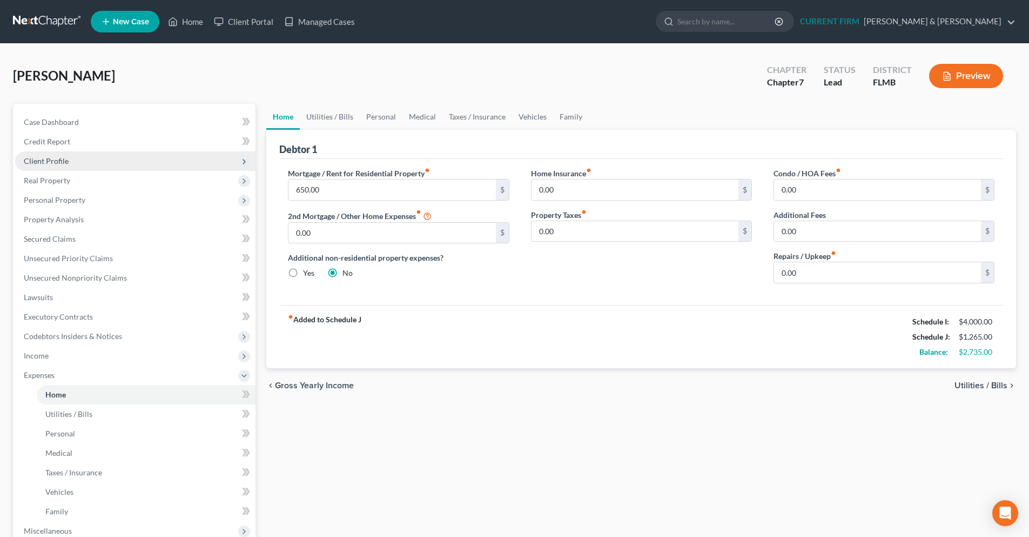
click at [68, 158] on span "Client Profile" at bounding box center [135, 160] width 240 height 19
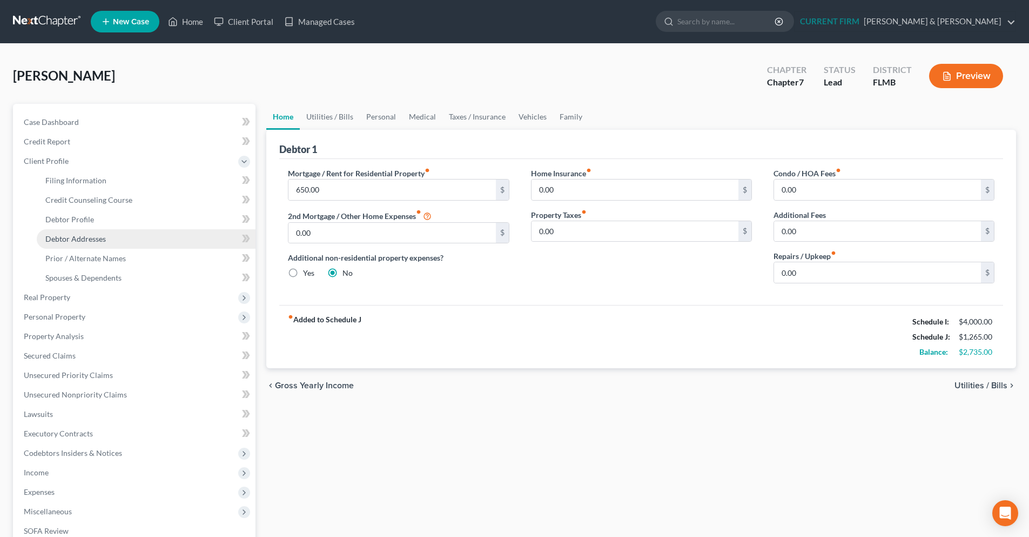
click at [92, 236] on span "Debtor Addresses" at bounding box center [75, 238] width 61 height 9
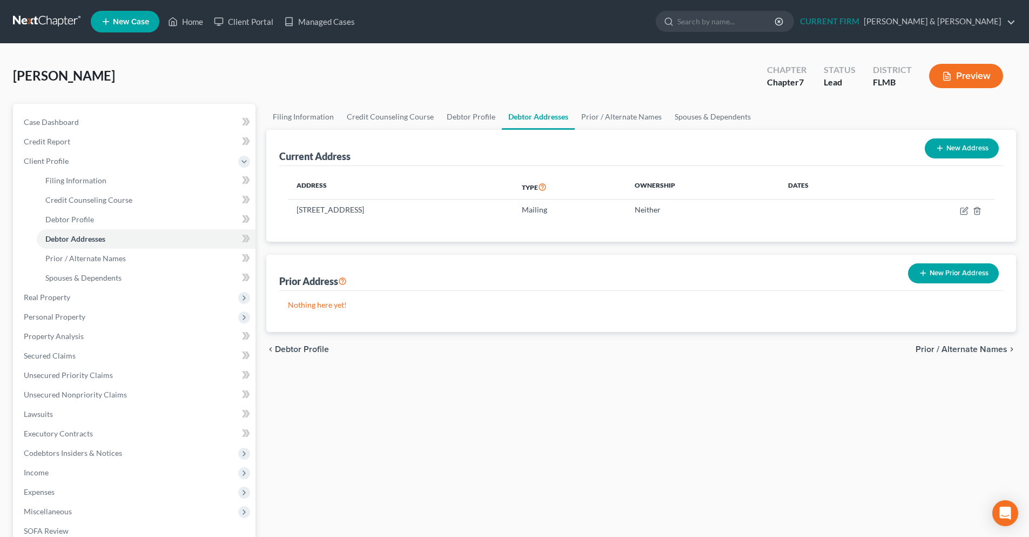
click at [938, 154] on button "New Address" at bounding box center [962, 148] width 74 height 20
select select "0"
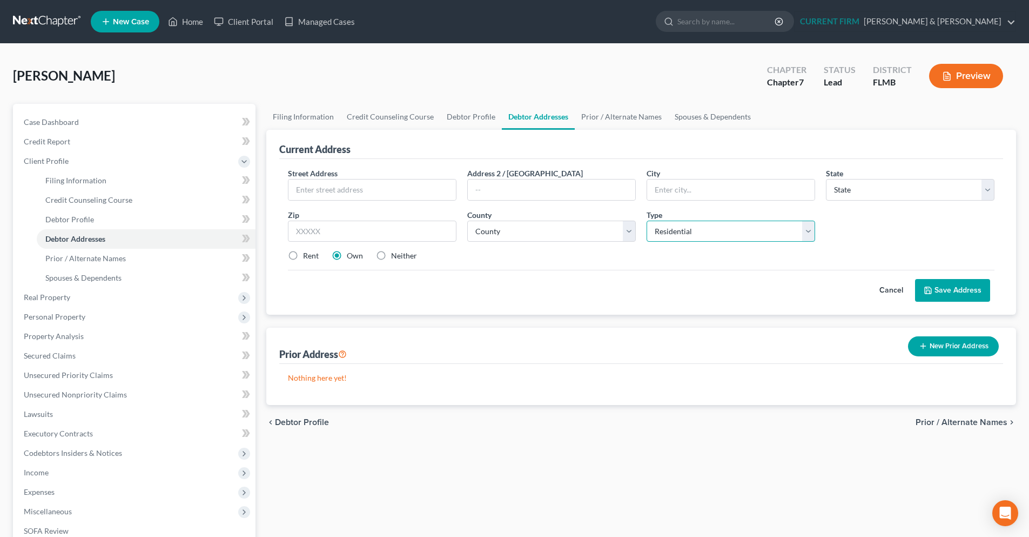
click at [806, 237] on select "Select Residential Mailing Rental Business" at bounding box center [731, 231] width 169 height 22
click at [348, 185] on input "text" at bounding box center [372, 189] width 167 height 21
paste input "[STREET_ADDRESS] N"
type input "[STREET_ADDRESS] N"
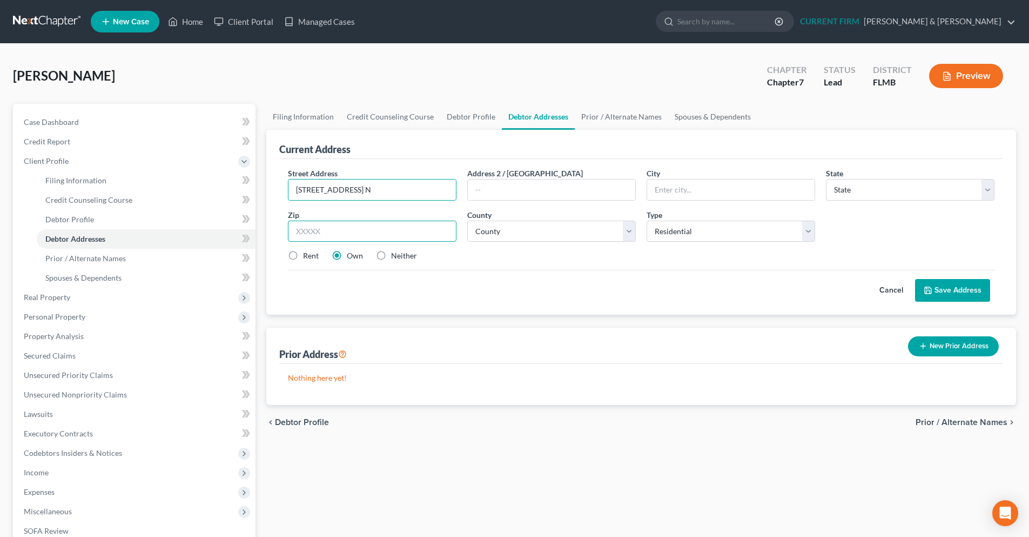
click at [355, 229] on input "text" at bounding box center [372, 231] width 169 height 22
type input "33716"
click at [476, 265] on div "Street Address * [STREET_ADDRESS] N Address 2 / [GEOGRAPHIC_DATA] * State * Sta…" at bounding box center [641, 218] width 717 height 103
type input "[GEOGRAPHIC_DATA]"
select select "9"
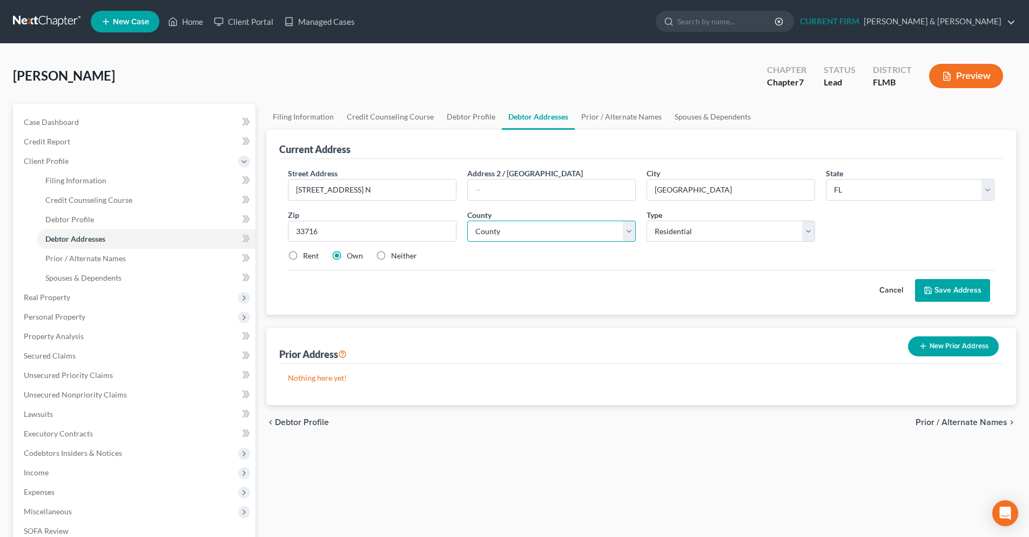
click at [628, 233] on select "County [GEOGRAPHIC_DATA] [GEOGRAPHIC_DATA] [GEOGRAPHIC_DATA] [GEOGRAPHIC_DATA] …" at bounding box center [551, 231] width 169 height 22
select select "51"
click at [467, 220] on select "County [GEOGRAPHIC_DATA] [GEOGRAPHIC_DATA] [GEOGRAPHIC_DATA] [GEOGRAPHIC_DATA] …" at bounding box center [551, 231] width 169 height 22
click at [310, 256] on label "Rent" at bounding box center [311, 255] width 16 height 11
click at [310, 256] on input "Rent" at bounding box center [310, 253] width 7 height 7
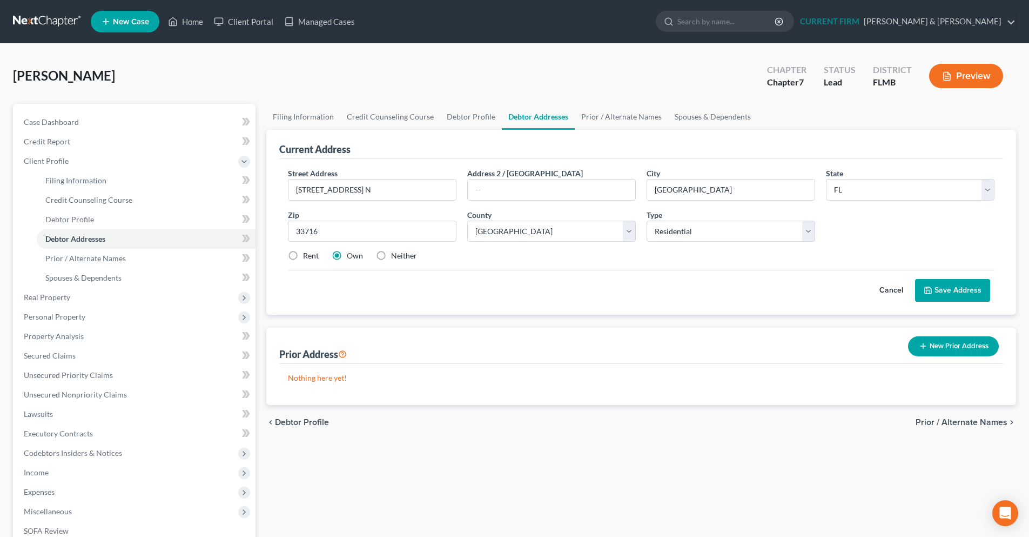
radio input "true"
click at [950, 291] on button "Save Address" at bounding box center [952, 290] width 75 height 23
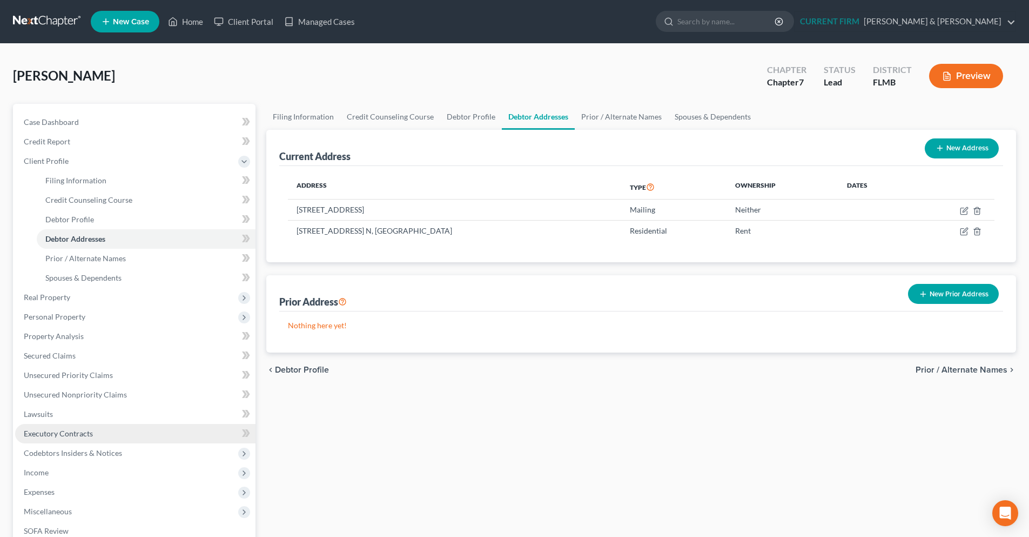
click at [85, 430] on span "Executory Contracts" at bounding box center [58, 432] width 69 height 9
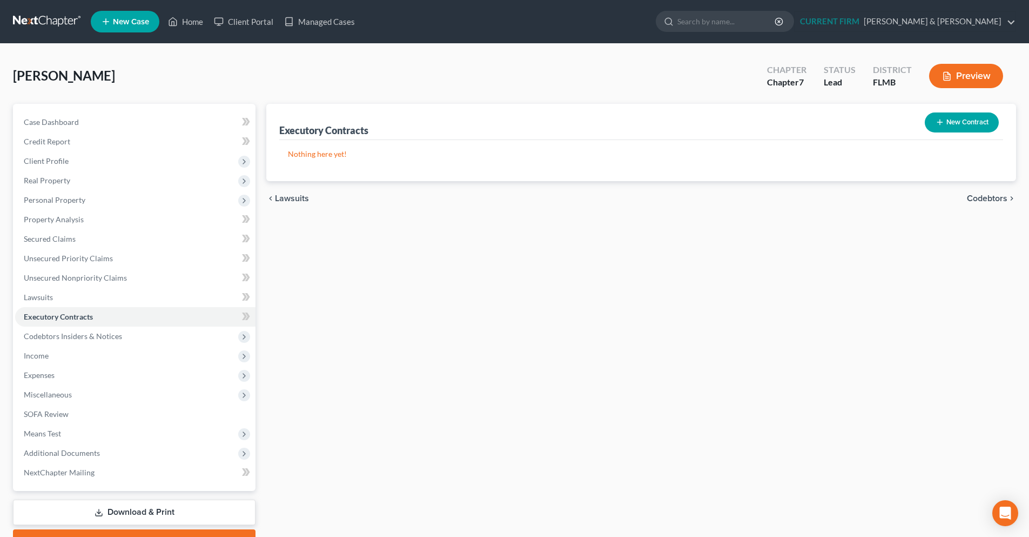
click at [947, 121] on button "New Contract" at bounding box center [962, 122] width 74 height 20
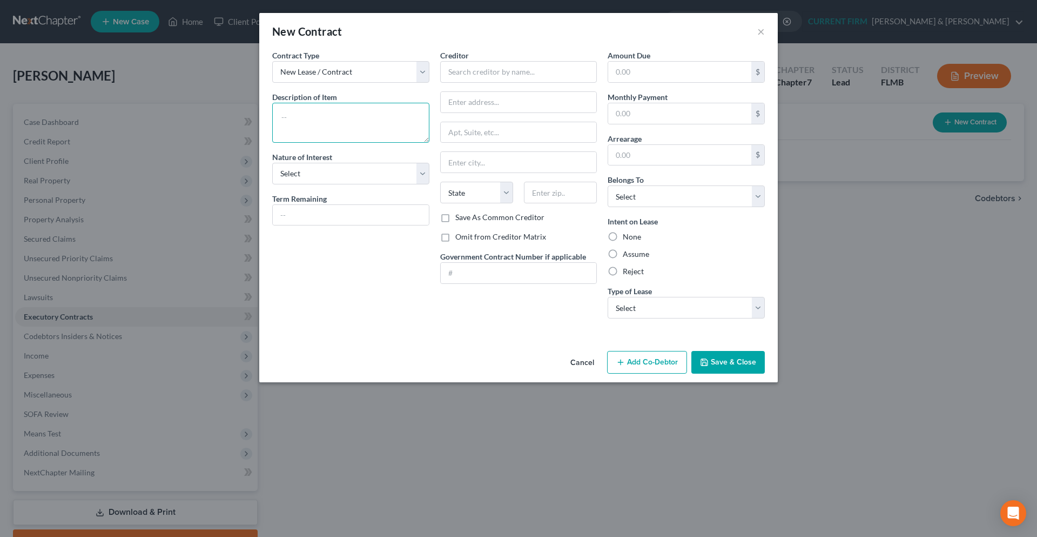
click at [310, 124] on textarea at bounding box center [350, 123] width 157 height 40
type textarea "R"
drag, startPoint x: 331, startPoint y: 121, endPoint x: 280, endPoint y: 120, distance: 50.2
click at [280, 120] on textarea "Rental of room" at bounding box center [350, 123] width 157 height 40
click at [334, 120] on textarea "Rental of room" at bounding box center [350, 123] width 157 height 40
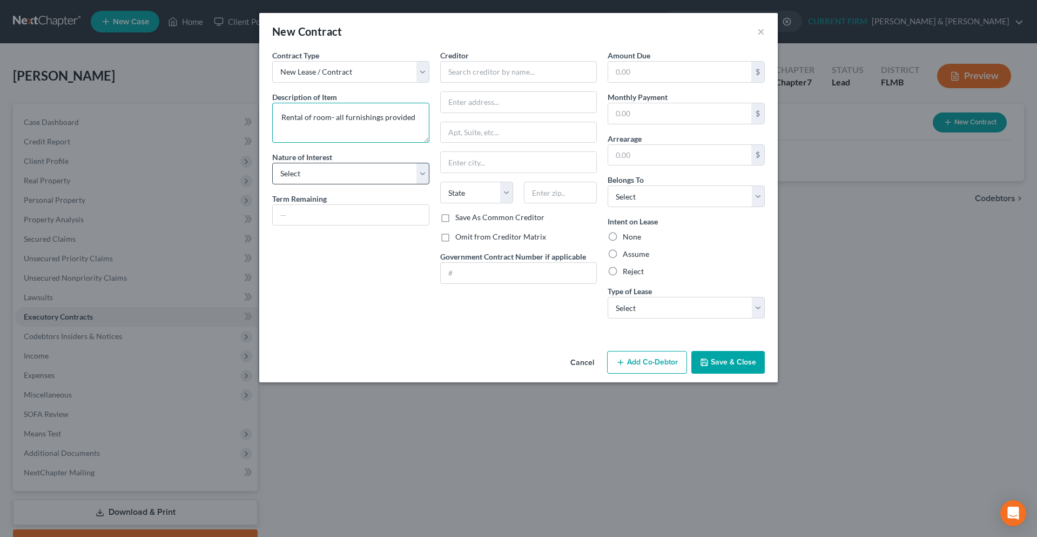
type textarea "Rental of room- all furnishings provided"
click at [419, 178] on select "Select Purchaser Agent Lessor Lessee" at bounding box center [350, 174] width 157 height 22
click at [427, 177] on select "Select Purchaser Agent Lessor Lessee" at bounding box center [350, 174] width 157 height 22
select select "3"
click at [272, 163] on select "Select Purchaser Agent Lessor Lessee" at bounding box center [350, 174] width 157 height 22
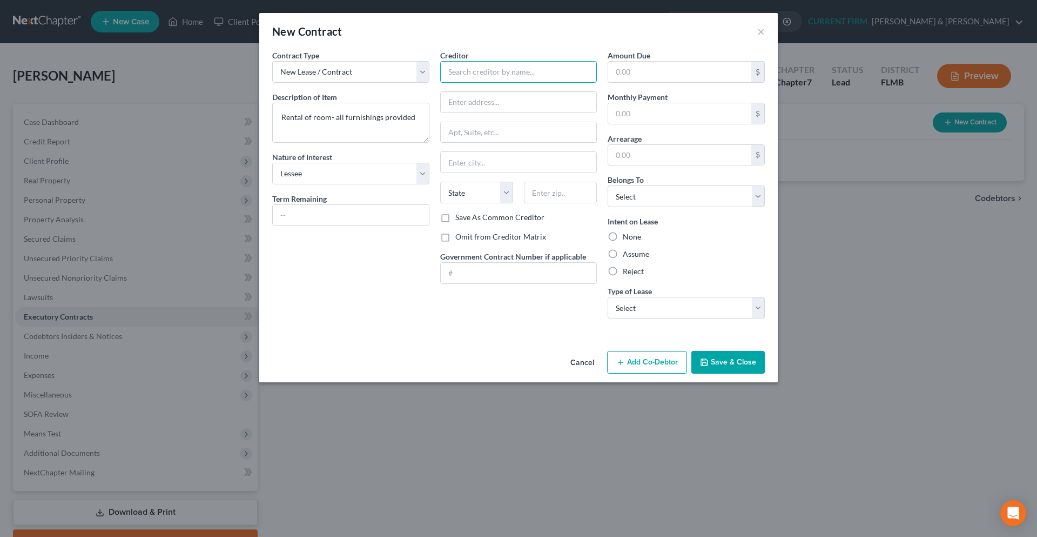
click at [480, 65] on input "text" at bounding box center [518, 72] width 157 height 22
paste input "[PERSON_NAME]"
type input "[PERSON_NAME]"
click at [453, 97] on input "text" at bounding box center [519, 102] width 156 height 21
paste input "[STREET_ADDRESS] N"
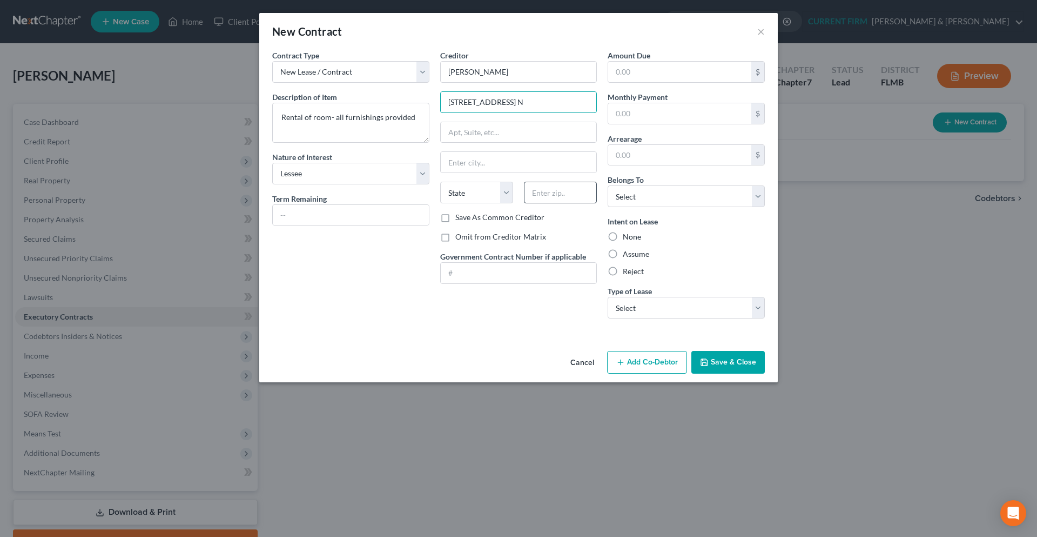
type input "[STREET_ADDRESS] N"
click at [547, 189] on input "text" at bounding box center [560, 193] width 73 height 22
type input "33716"
click at [393, 219] on input "text" at bounding box center [351, 215] width 156 height 21
type input "[GEOGRAPHIC_DATA]"
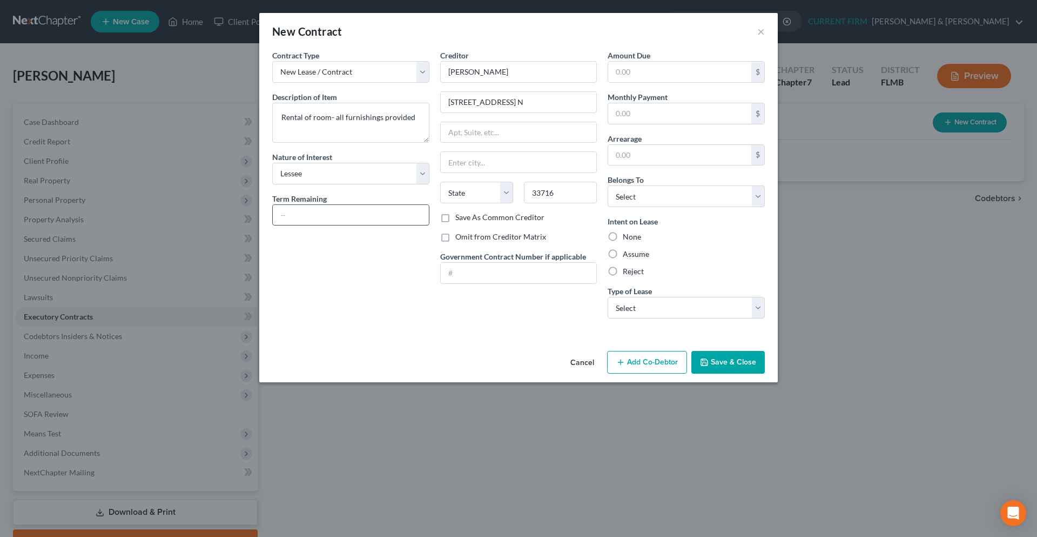
select select "9"
click at [714, 364] on button "Save & Close" at bounding box center [728, 362] width 73 height 23
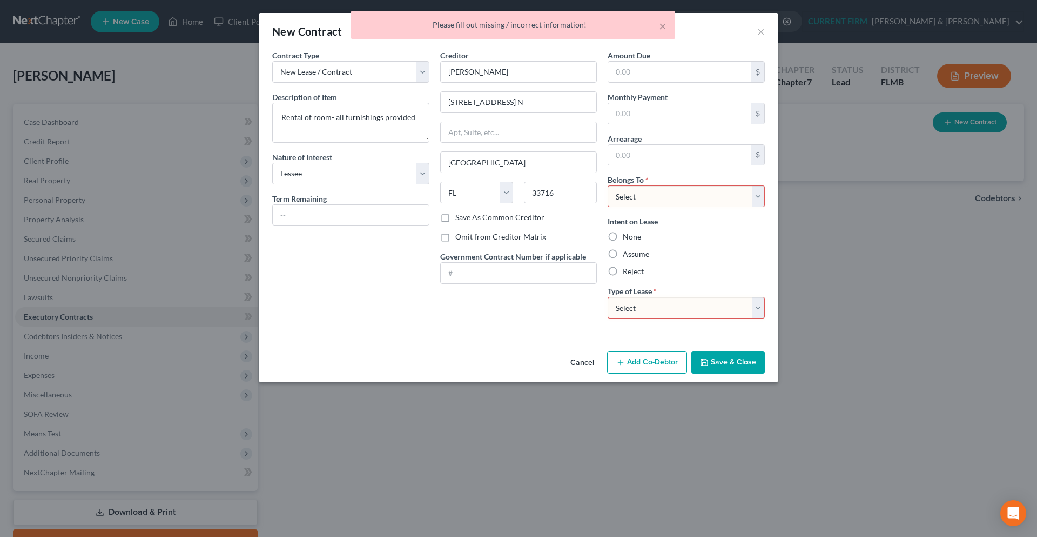
click at [749, 199] on select "Select Debtor 1 Only Debtor 2 Only Debtor 1 And Debtor 2 Only At Least One Of T…" at bounding box center [686, 196] width 157 height 22
select select "0"
click at [608, 185] on select "Select Debtor 1 Only Debtor 2 Only Debtor 1 And Debtor 2 Only At Least One Of T…" at bounding box center [686, 196] width 157 height 22
click at [668, 299] on select "Select Real Estate Car Other" at bounding box center [686, 308] width 157 height 22
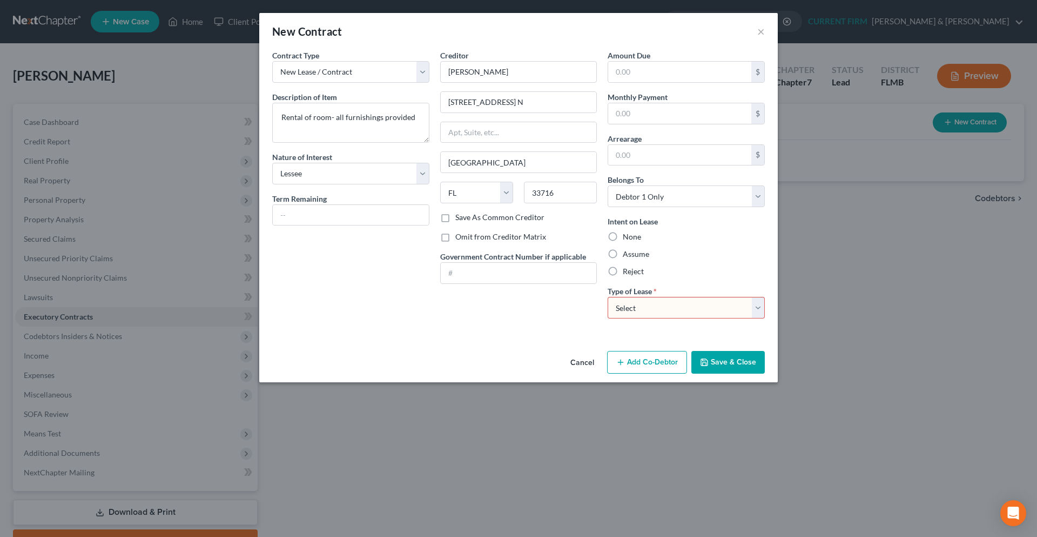
select select "0"
click at [608, 297] on select "Select Real Estate Car Other" at bounding box center [686, 308] width 157 height 22
click at [726, 361] on button "Save & Close" at bounding box center [728, 362] width 73 height 23
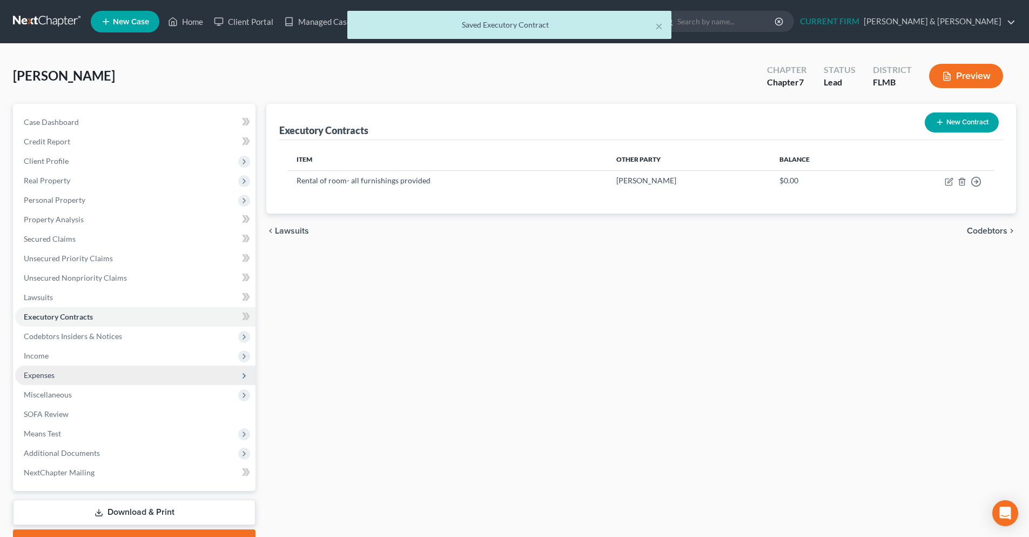
click at [63, 371] on span "Expenses" at bounding box center [135, 374] width 240 height 19
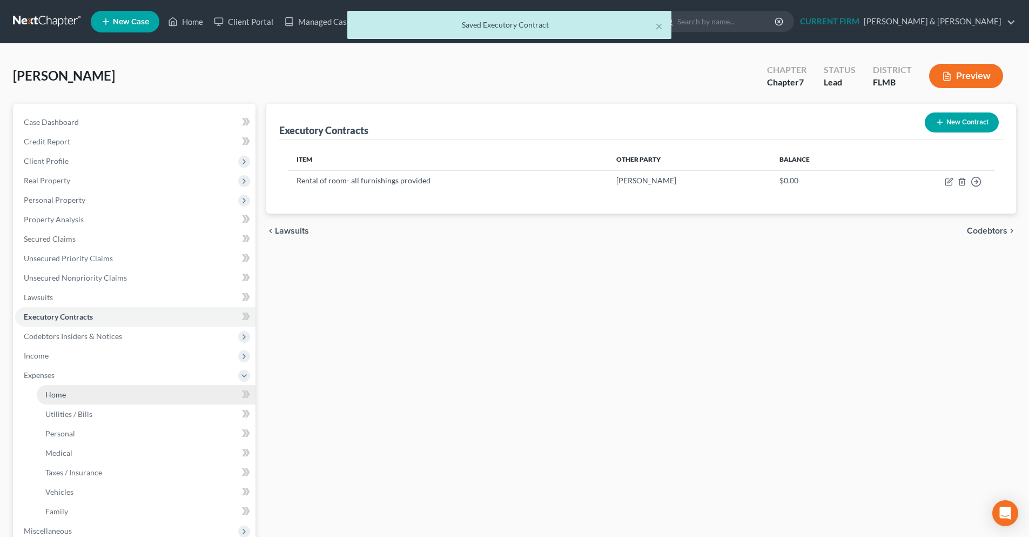
click at [82, 391] on link "Home" at bounding box center [146, 394] width 219 height 19
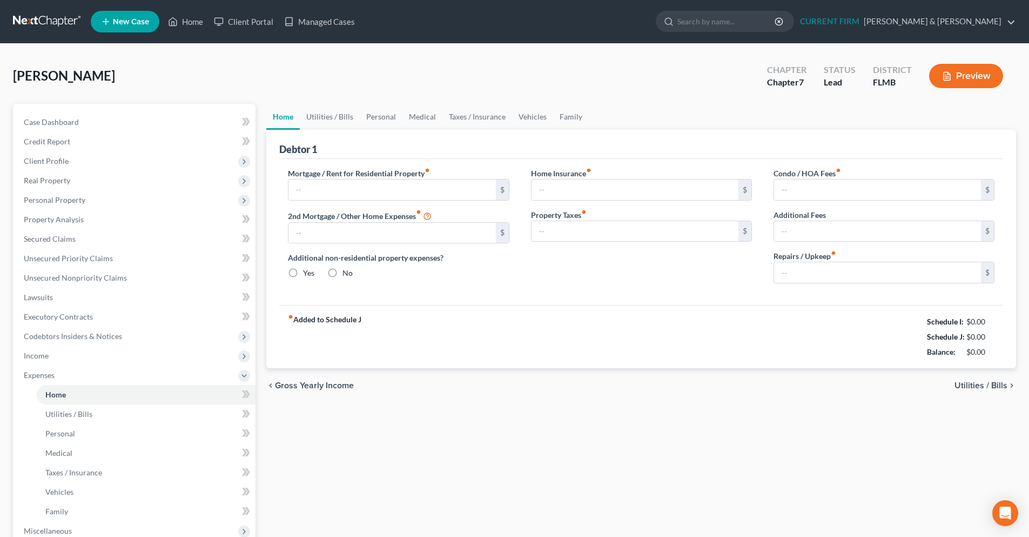
type input "650.00"
type input "0.00"
radio input "true"
type input "0.00"
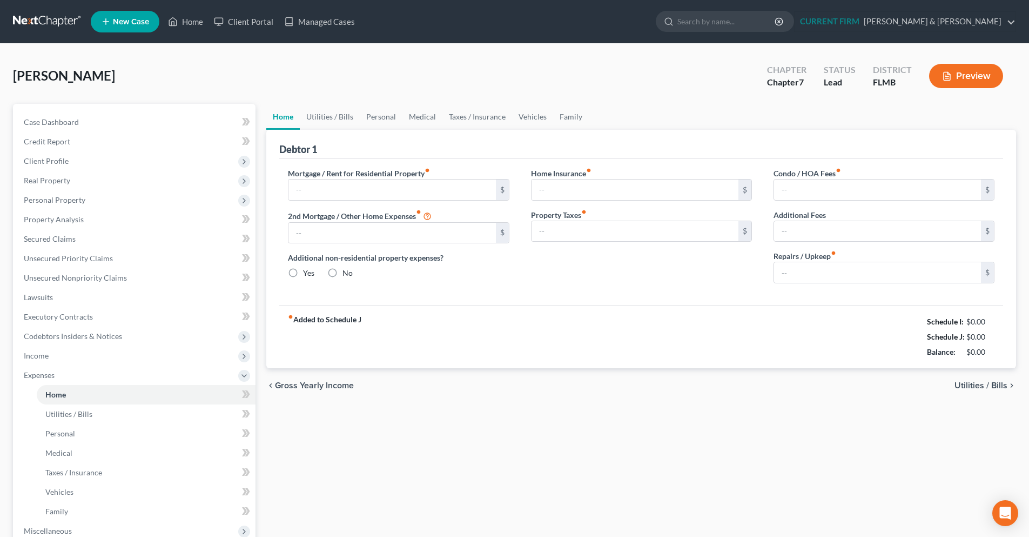
type input "0.00"
click at [112, 320] on link "Executory Contracts" at bounding box center [135, 316] width 240 height 19
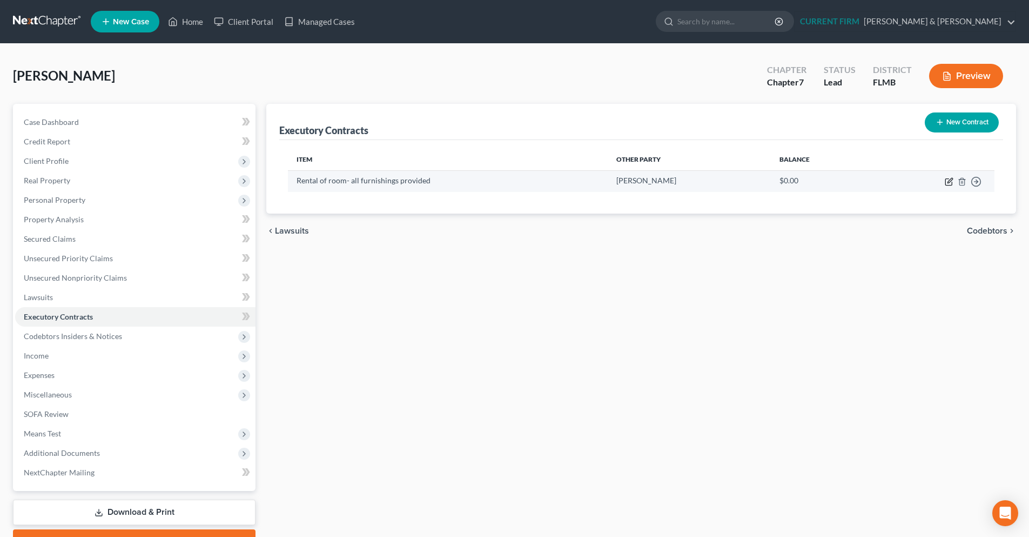
click at [947, 182] on icon "button" at bounding box center [949, 181] width 9 height 9
select select "3"
select select "9"
select select "0"
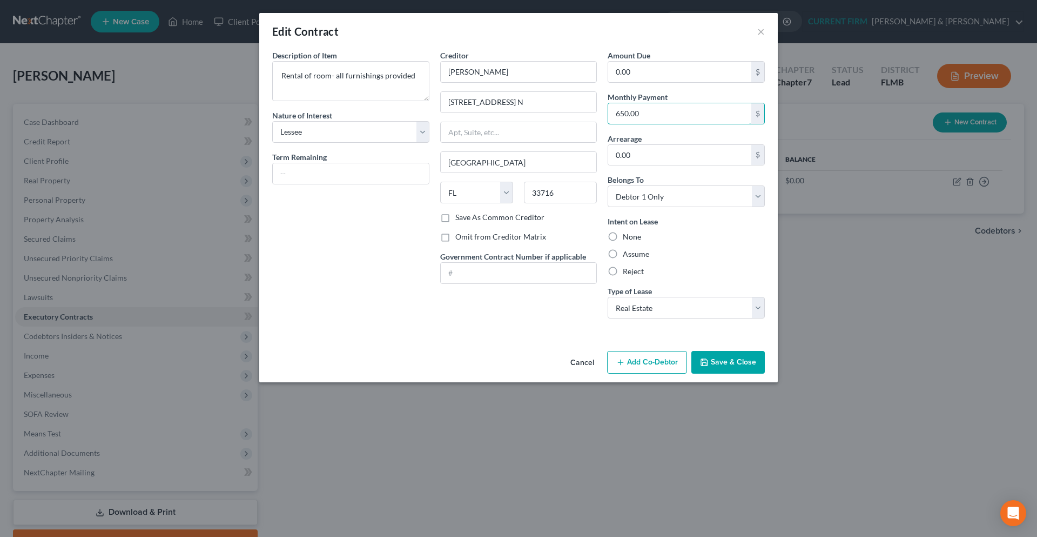
type input "650.00"
click at [745, 366] on button "Save & Close" at bounding box center [728, 362] width 73 height 23
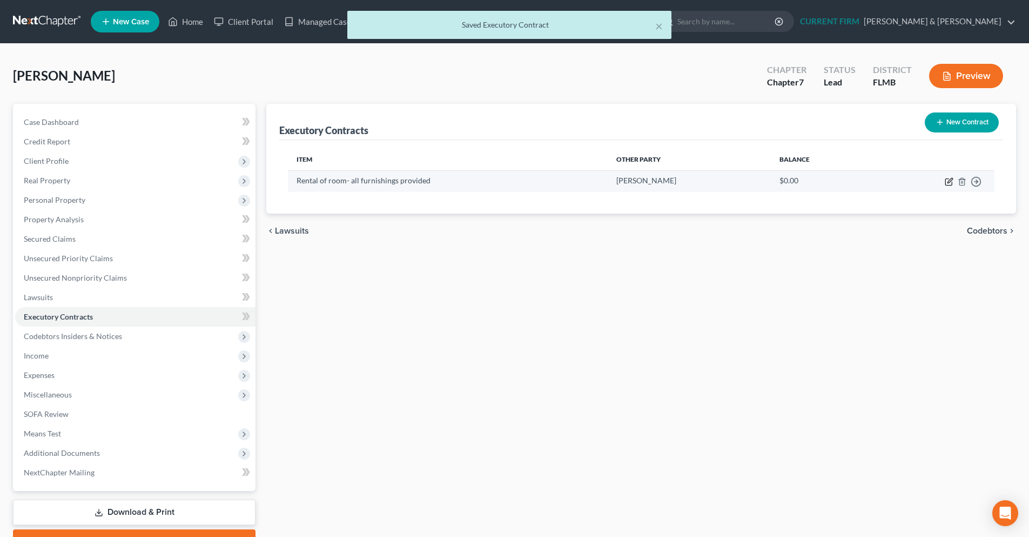
click at [947, 182] on icon "button" at bounding box center [949, 181] width 9 height 9
select select "3"
select select "9"
select select "0"
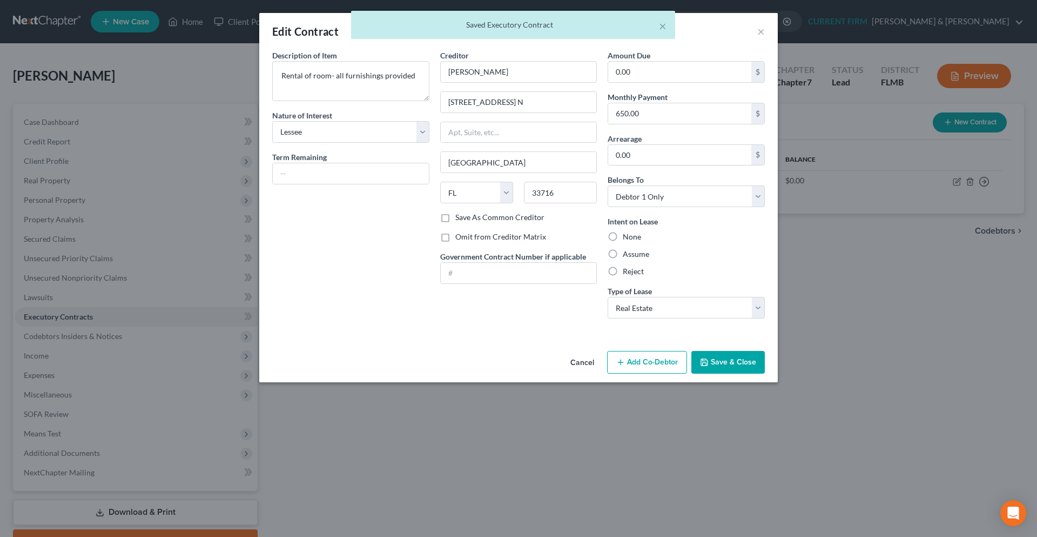
click at [639, 256] on label "Assume" at bounding box center [636, 254] width 26 height 11
click at [634, 256] on input "Assume" at bounding box center [630, 252] width 7 height 7
radio input "true"
click at [721, 365] on button "Save & Close" at bounding box center [728, 362] width 73 height 23
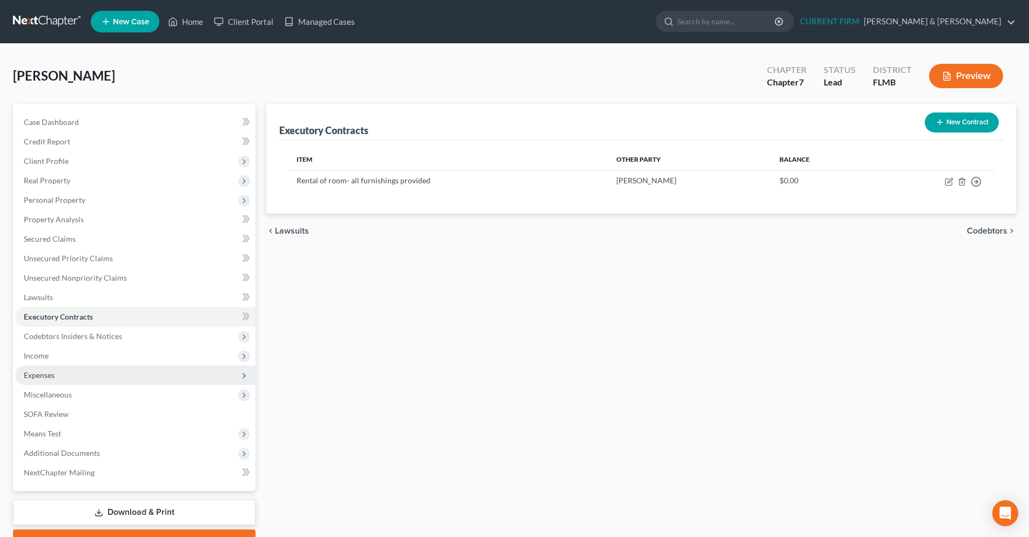
click at [69, 373] on span "Expenses" at bounding box center [135, 374] width 240 height 19
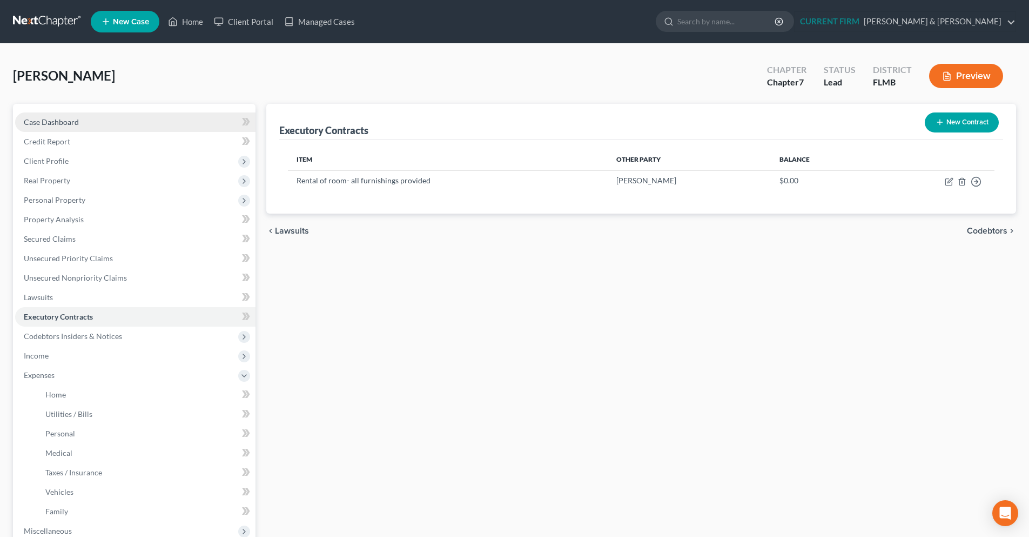
click at [71, 124] on span "Case Dashboard" at bounding box center [51, 121] width 55 height 9
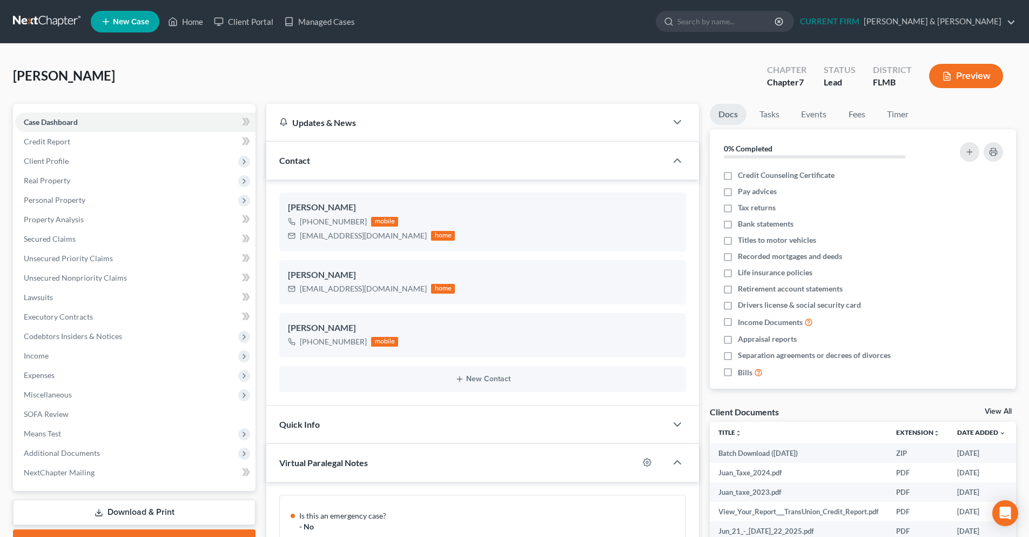
scroll to position [507, 0]
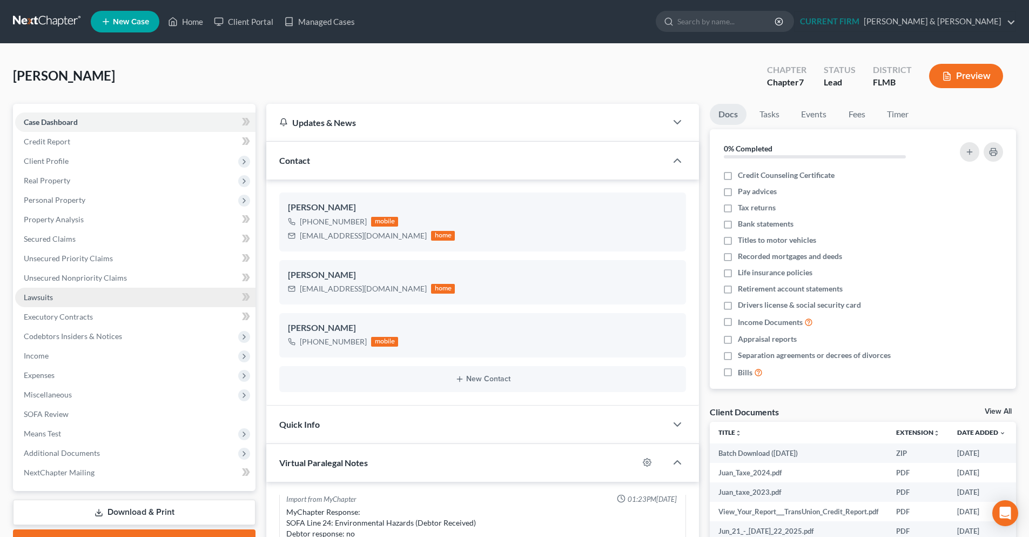
click at [56, 301] on link "Lawsuits" at bounding box center [135, 296] width 240 height 19
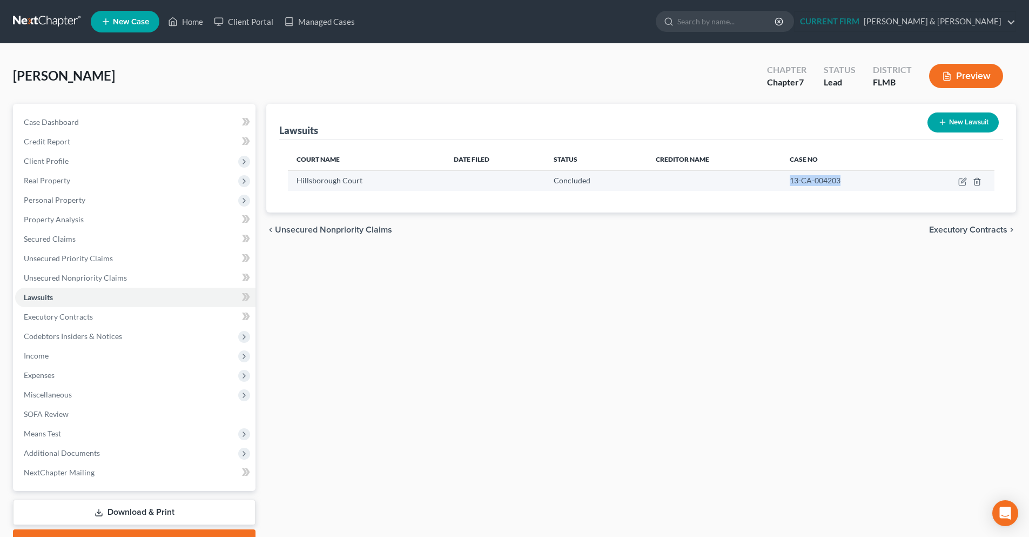
drag, startPoint x: 843, startPoint y: 182, endPoint x: 788, endPoint y: 182, distance: 55.1
click at [790, 182] on div "13-CA-004203" at bounding box center [845, 180] width 111 height 11
copy span "13-CA-004203"
click at [182, 25] on link "Home" at bounding box center [186, 21] width 46 height 19
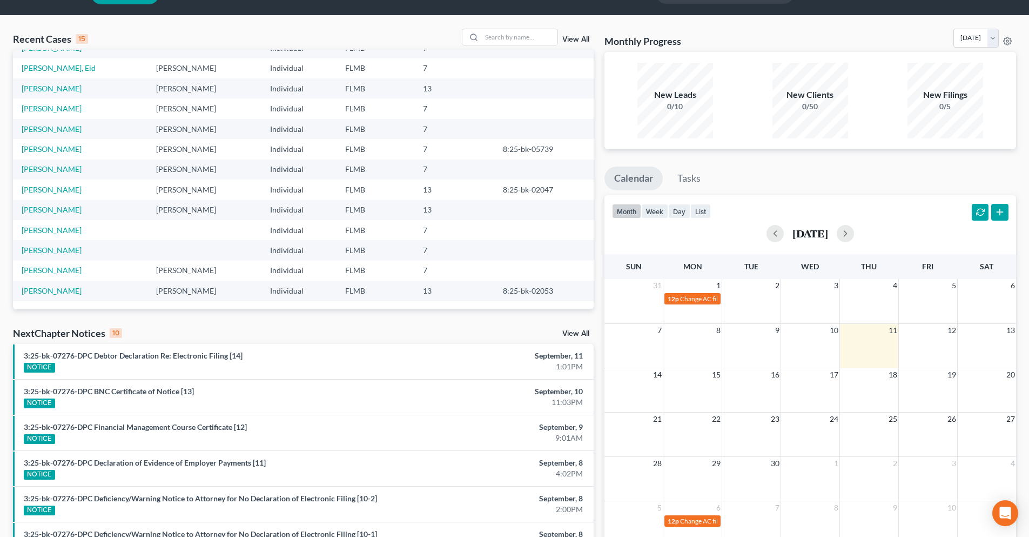
scroll to position [54, 0]
